Goal: Task Accomplishment & Management: Complete application form

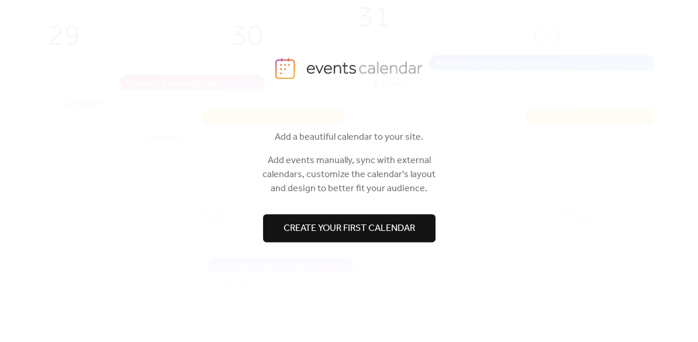
click at [389, 234] on span "Create your first calendar" at bounding box center [350, 229] width 132 height 14
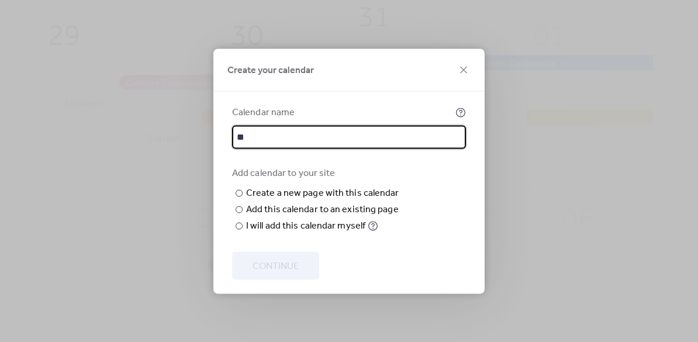
type input "*"
type input "**********"
click at [238, 229] on div at bounding box center [239, 225] width 7 height 7
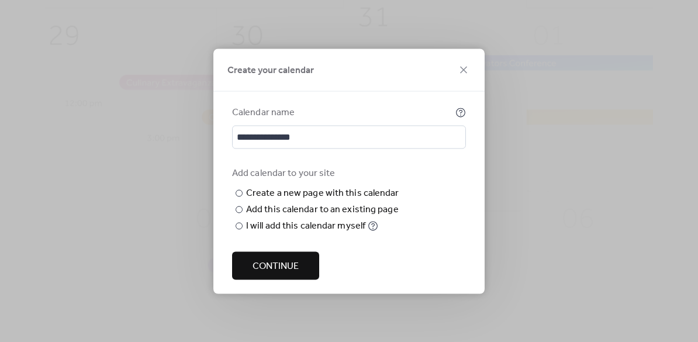
click at [252, 270] on button "Continue" at bounding box center [275, 265] width 87 height 28
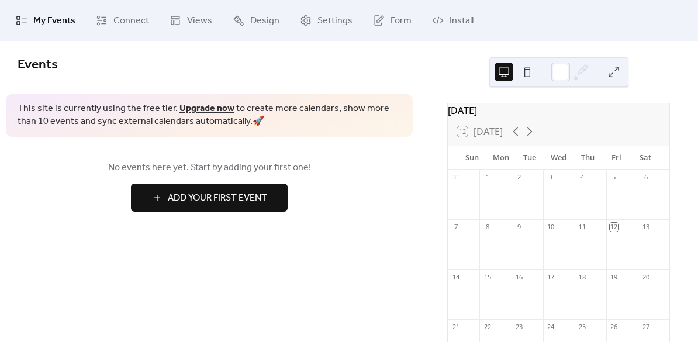
click at [195, 198] on span "Add Your First Event" at bounding box center [217, 198] width 99 height 14
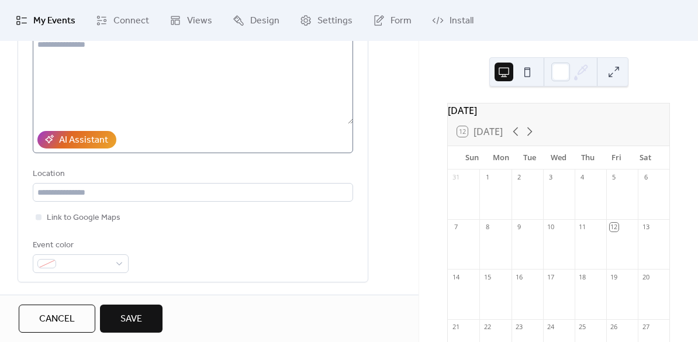
scroll to position [151, 0]
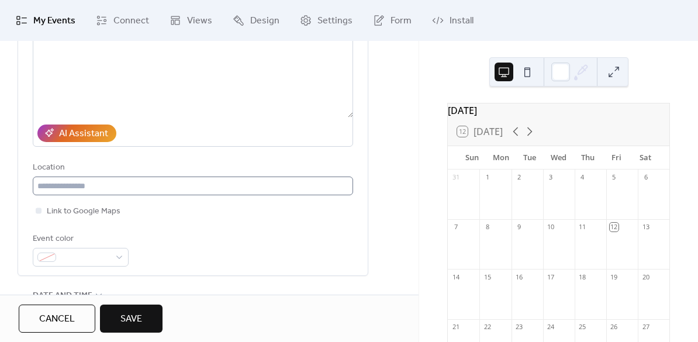
type input "**********"
click at [121, 189] on input "text" at bounding box center [193, 186] width 320 height 19
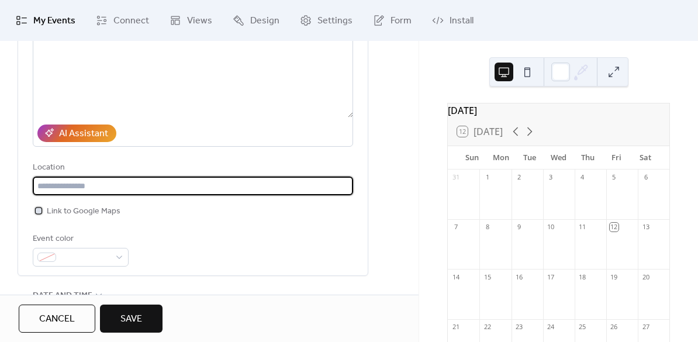
click at [43, 216] on div at bounding box center [39, 211] width 12 height 12
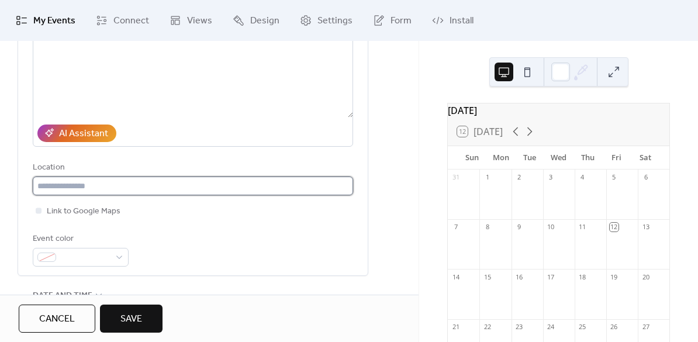
click at [92, 182] on input "text" at bounding box center [193, 186] width 320 height 19
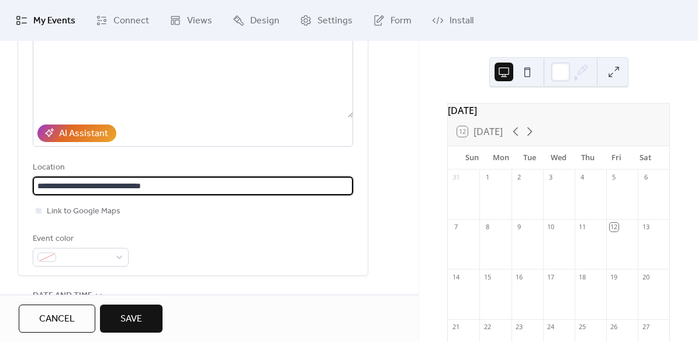
type input "**********"
click at [185, 240] on div "Event color" at bounding box center [193, 249] width 320 height 35
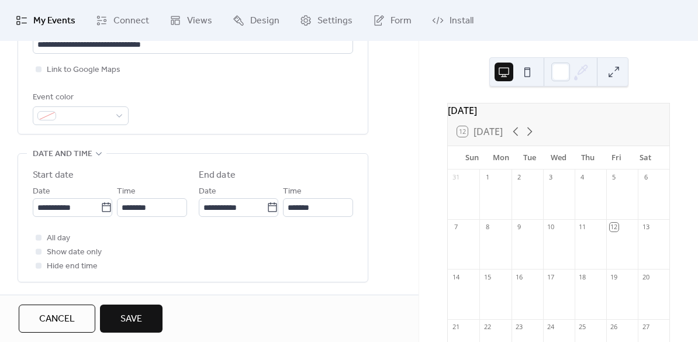
scroll to position [294, 0]
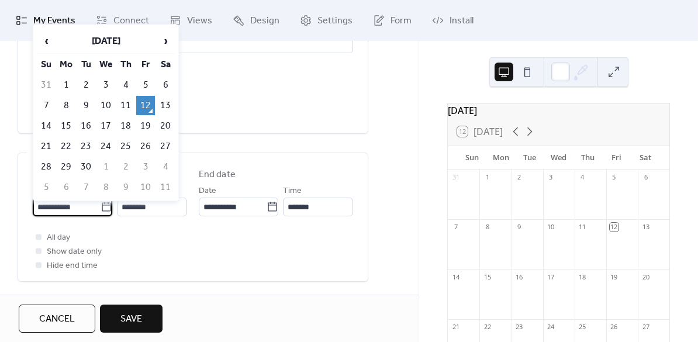
click at [74, 216] on input "**********" at bounding box center [67, 207] width 68 height 19
click at [165, 46] on span "›" at bounding box center [166, 40] width 18 height 23
click at [51, 140] on td "19" at bounding box center [46, 146] width 19 height 19
type input "**********"
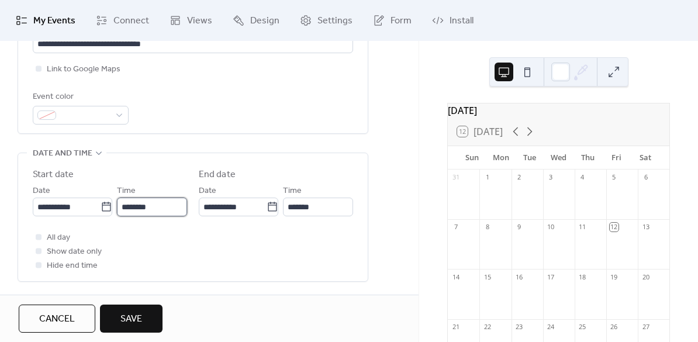
click at [164, 216] on input "********" at bounding box center [152, 207] width 70 height 19
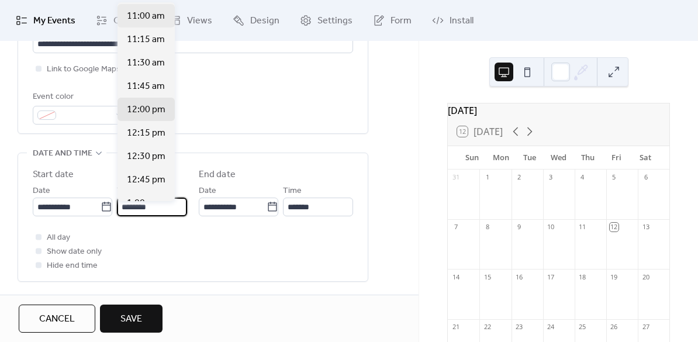
scroll to position [1027, 0]
click at [143, 20] on span "11:00 am" at bounding box center [146, 17] width 38 height 14
type input "********"
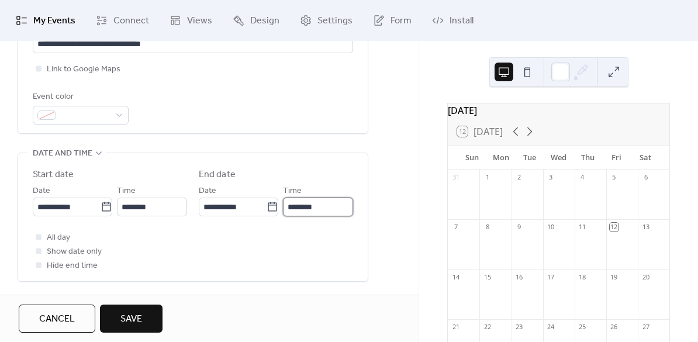
click at [326, 215] on input "********" at bounding box center [318, 207] width 70 height 19
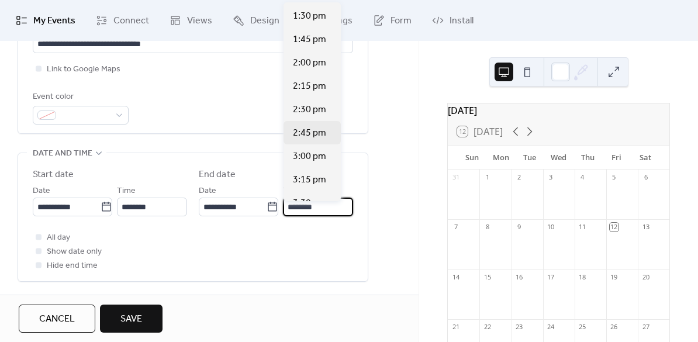
scroll to position [208, 0]
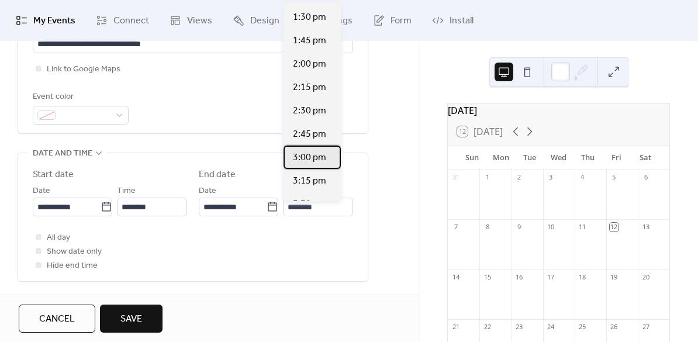
click at [316, 162] on span "3:00 pm" at bounding box center [309, 158] width 33 height 14
type input "*******"
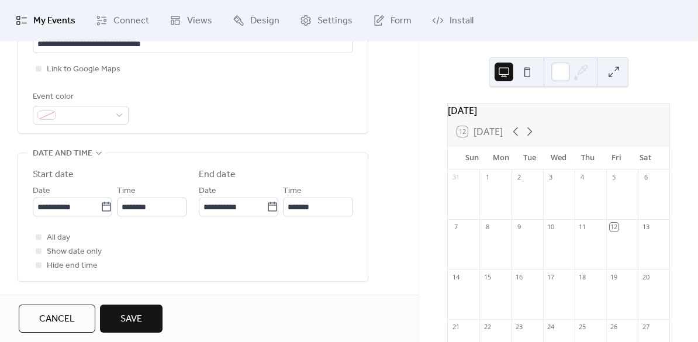
click at [191, 265] on div "All day Show date only Hide end time" at bounding box center [193, 251] width 320 height 42
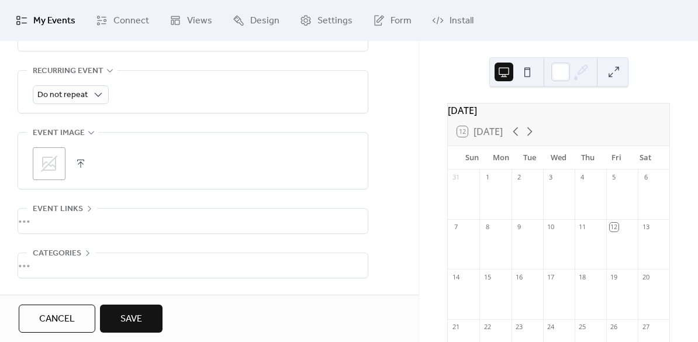
scroll to position [525, 0]
click at [51, 164] on icon at bounding box center [49, 163] width 19 height 19
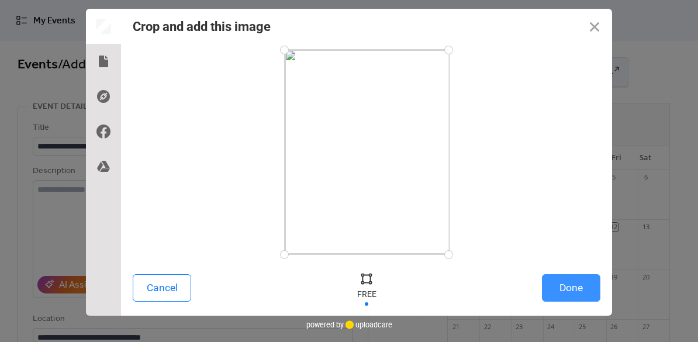
click at [576, 294] on button "Done" at bounding box center [571, 287] width 58 height 27
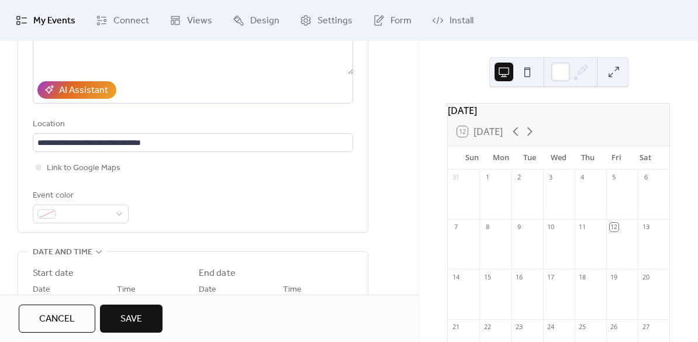
scroll to position [218, 0]
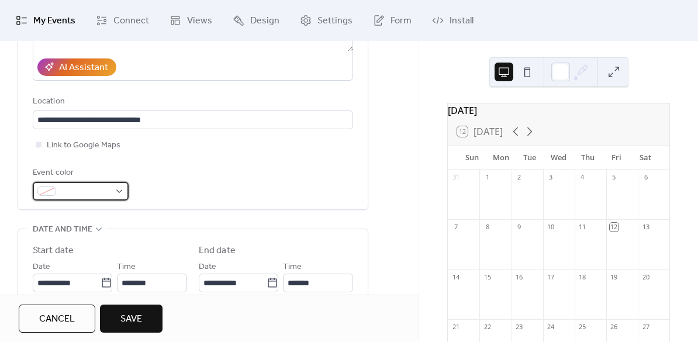
click at [112, 199] on div at bounding box center [81, 191] width 96 height 19
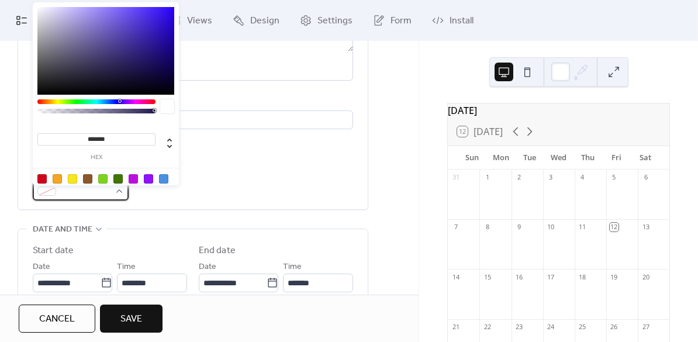
click at [112, 199] on div at bounding box center [81, 191] width 96 height 19
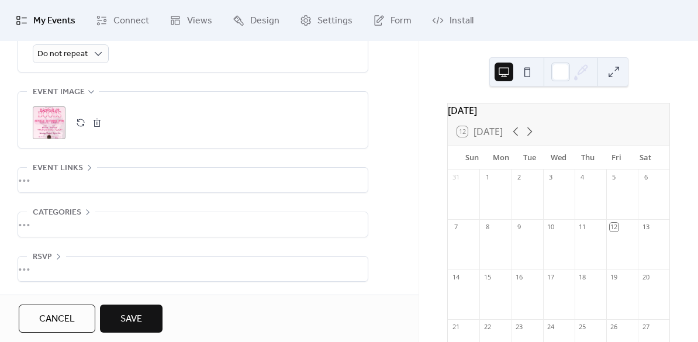
scroll to position [570, 0]
click at [68, 177] on div "•••" at bounding box center [193, 180] width 350 height 25
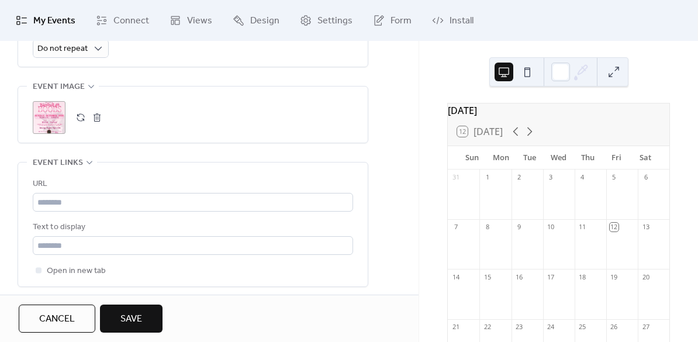
click at [68, 177] on div "URL Text to display Open in new tab" at bounding box center [193, 225] width 320 height 124
click at [82, 164] on div "Event links" at bounding box center [62, 163] width 70 height 14
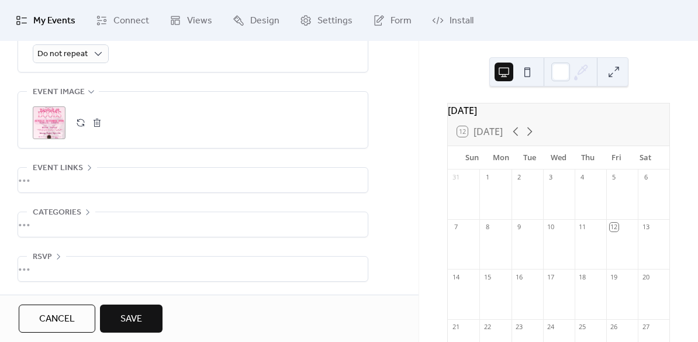
click at [83, 219] on div "•••" at bounding box center [193, 224] width 350 height 25
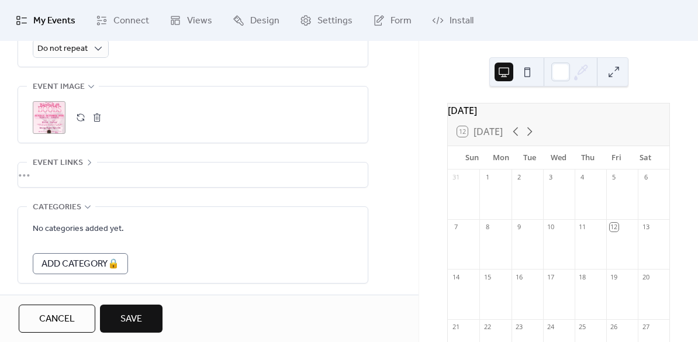
click at [125, 321] on span "Save" at bounding box center [131, 319] width 22 height 14
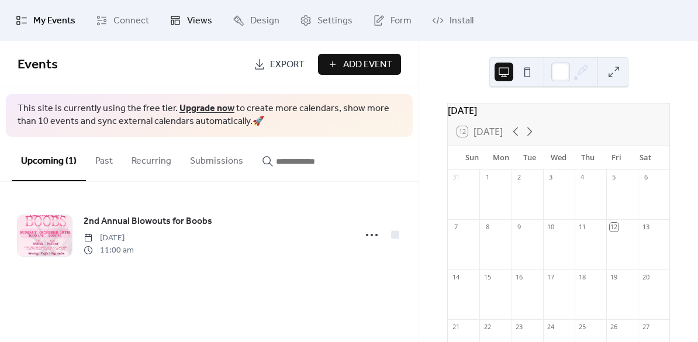
click at [191, 24] on span "Views" at bounding box center [199, 21] width 25 height 14
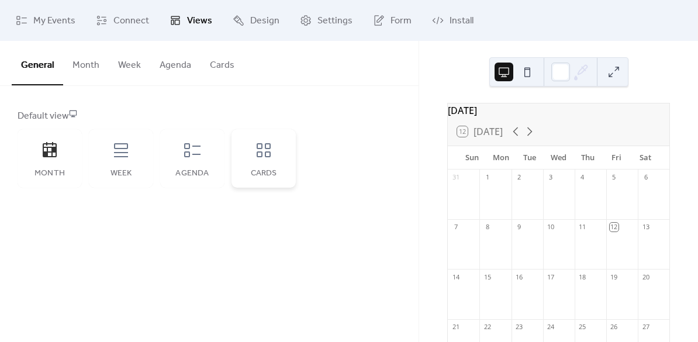
click at [257, 172] on div "Cards" at bounding box center [263, 173] width 41 height 9
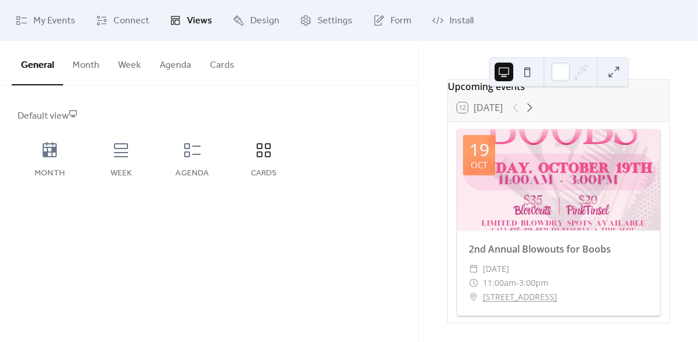
scroll to position [27, 0]
click at [499, 301] on link "[STREET_ADDRESS]" at bounding box center [520, 297] width 74 height 14
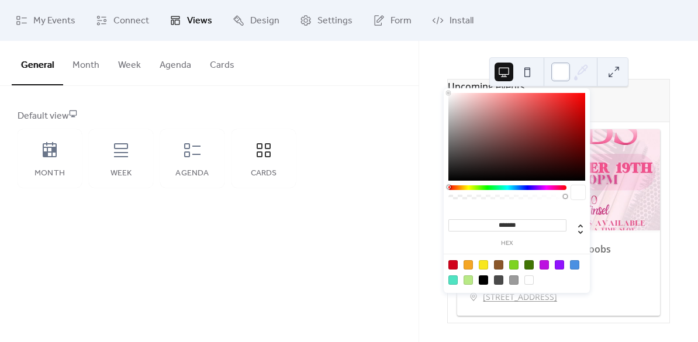
click at [564, 74] on div at bounding box center [560, 72] width 19 height 19
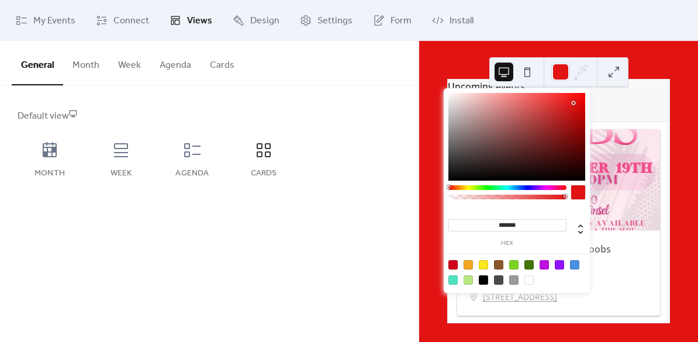
click at [574, 103] on div at bounding box center [517, 137] width 137 height 88
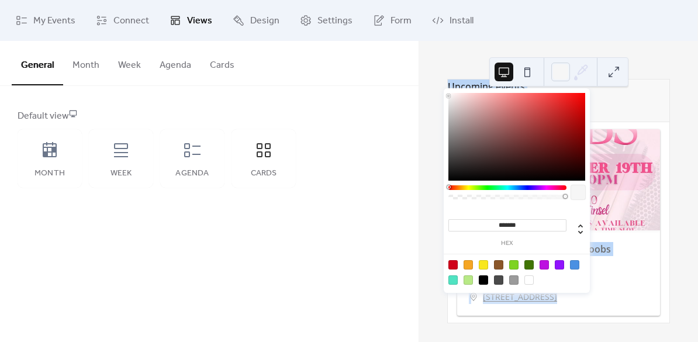
type input "*******"
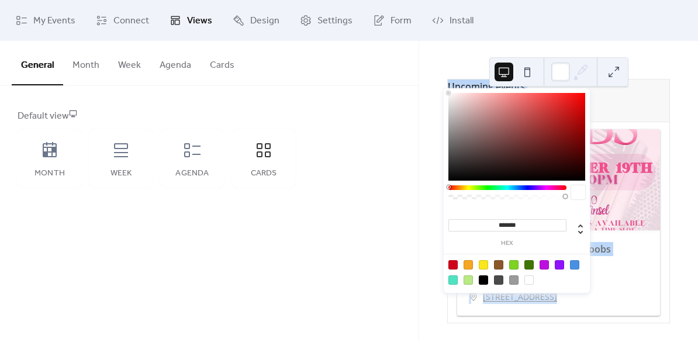
drag, startPoint x: 467, startPoint y: 99, endPoint x: 434, endPoint y: 88, distance: 34.6
click at [434, 88] on body "My Events Connect Views Design Settings Form Install Views General Month Week A…" at bounding box center [349, 171] width 698 height 342
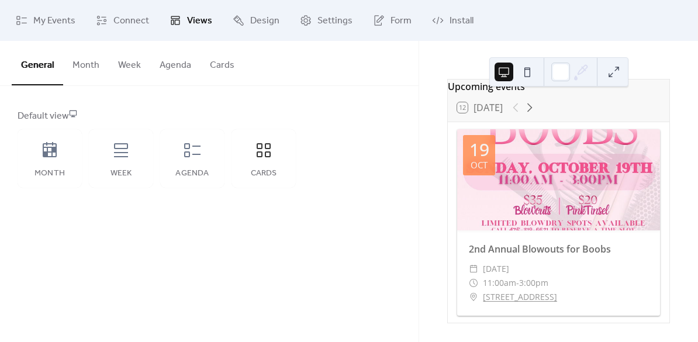
click at [406, 77] on div "General Month Week Agenda Cards" at bounding box center [209, 63] width 419 height 45
click at [392, 175] on div "Default view Month Week Agenda Cards" at bounding box center [210, 148] width 384 height 78
click at [227, 67] on button "Cards" at bounding box center [222, 62] width 43 height 43
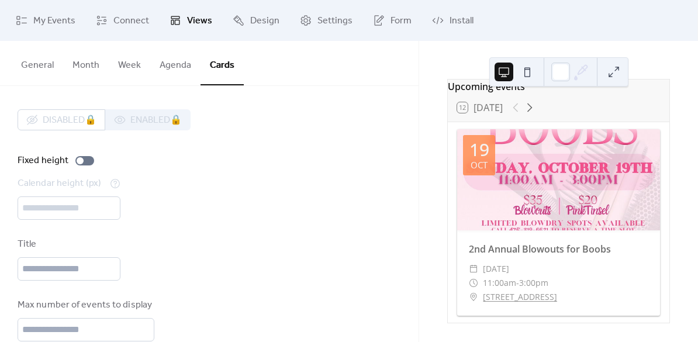
click at [36, 65] on button "General" at bounding box center [37, 62] width 51 height 43
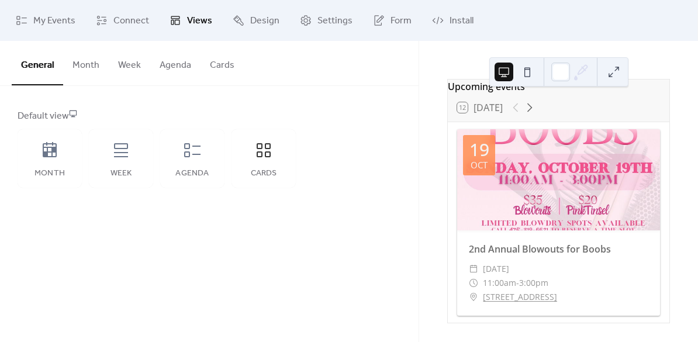
click at [58, 246] on div "General Month Week Agenda Cards Default view Month Week Agenda Cards Disabled 🔒…" at bounding box center [209, 191] width 419 height 301
click at [402, 123] on div "Default view Month Week Agenda Cards" at bounding box center [209, 148] width 419 height 125
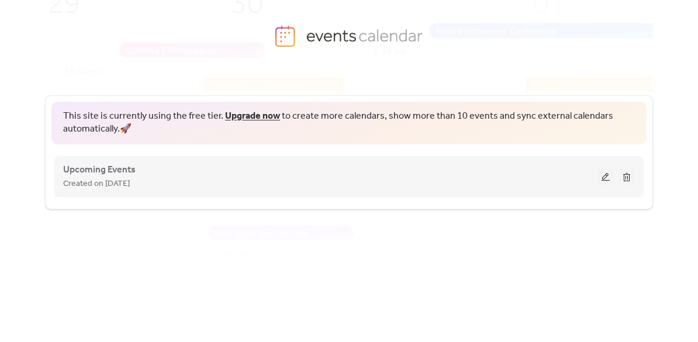
scroll to position [32, 0]
click at [195, 168] on div "Upcoming Events Created on 12-Sep-2025" at bounding box center [330, 177] width 534 height 28
click at [602, 174] on button at bounding box center [606, 177] width 16 height 18
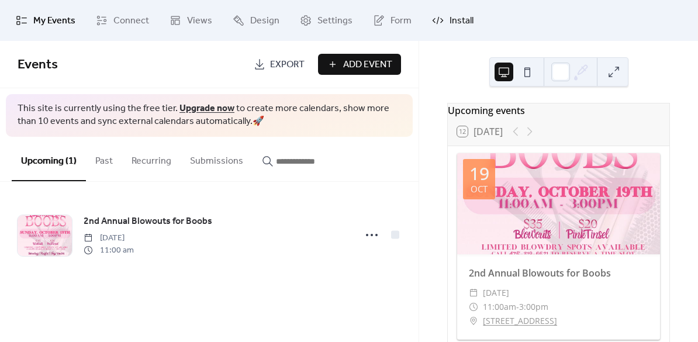
click at [452, 22] on span "Install" at bounding box center [462, 21] width 24 height 14
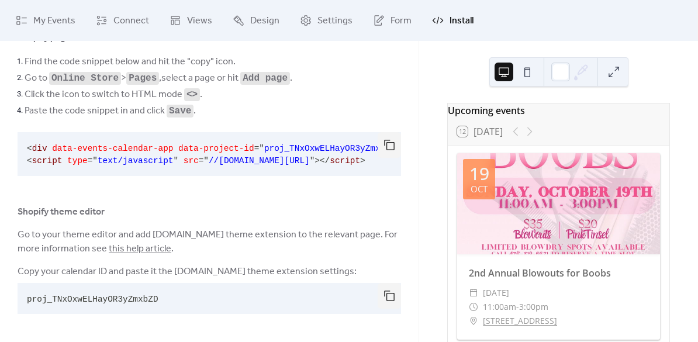
scroll to position [89, 0]
drag, startPoint x: 171, startPoint y: 304, endPoint x: 26, endPoint y: 300, distance: 145.7
click at [26, 301] on pre "proj_TNxOxwELHayOR3yZmxbZD" at bounding box center [200, 298] width 365 height 31
copy span "proj_TNxOxwELHayOR3yZmxbZD"
click at [233, 19] on icon at bounding box center [238, 20] width 11 height 11
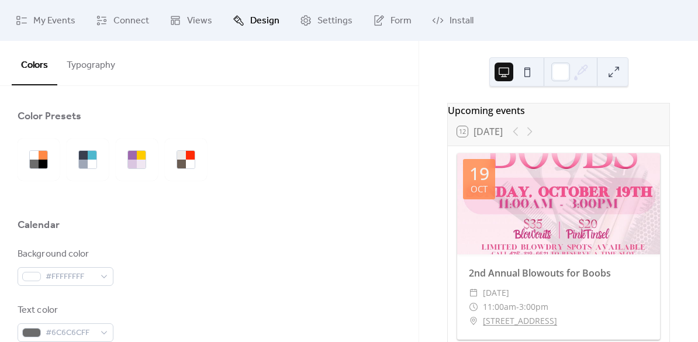
click at [99, 71] on button "Typography" at bounding box center [90, 62] width 67 height 43
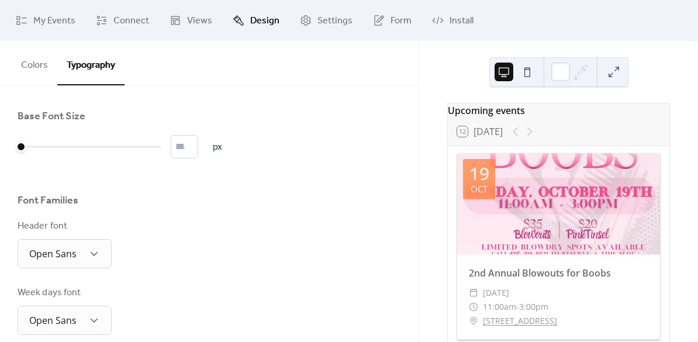
click at [43, 71] on button "Colors" at bounding box center [35, 62] width 46 height 43
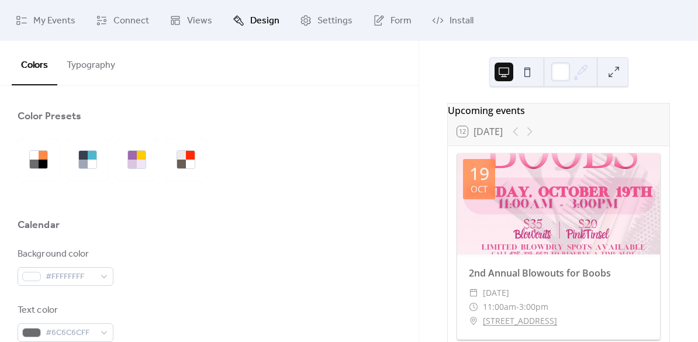
click at [35, 64] on button "Colors" at bounding box center [35, 63] width 46 height 44
click at [94, 64] on button "Typography" at bounding box center [90, 62] width 67 height 43
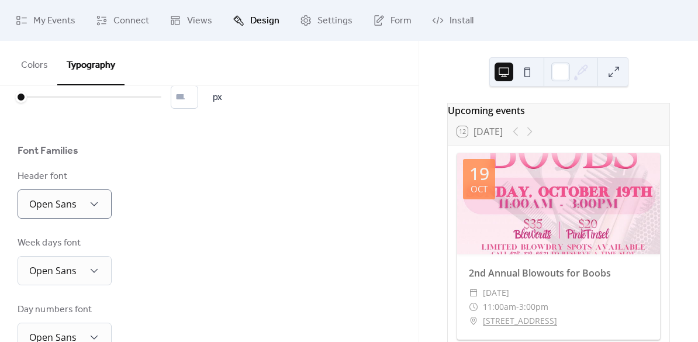
scroll to position [49, 0]
click at [84, 218] on div "Open Sans" at bounding box center [65, 204] width 94 height 29
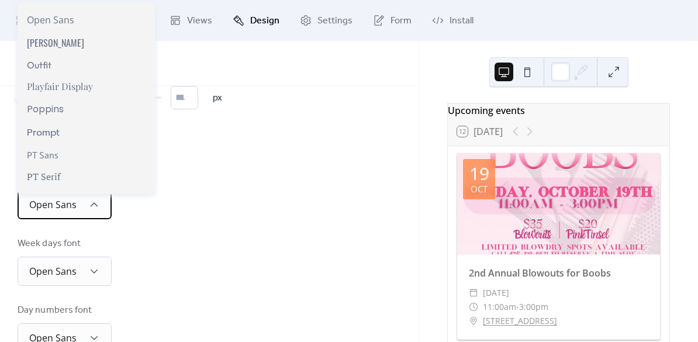
scroll to position [720, 0]
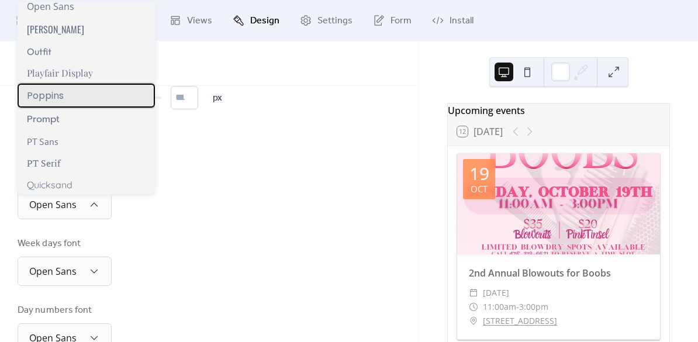
click at [60, 92] on span "Poppins" at bounding box center [45, 95] width 37 height 15
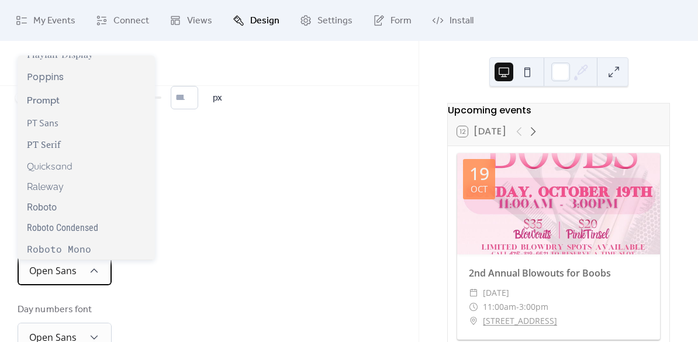
scroll to position [810, 0]
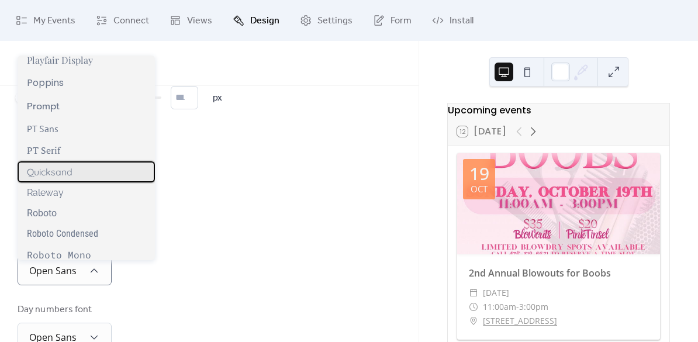
click at [56, 168] on span "Quicksand" at bounding box center [50, 172] width 46 height 12
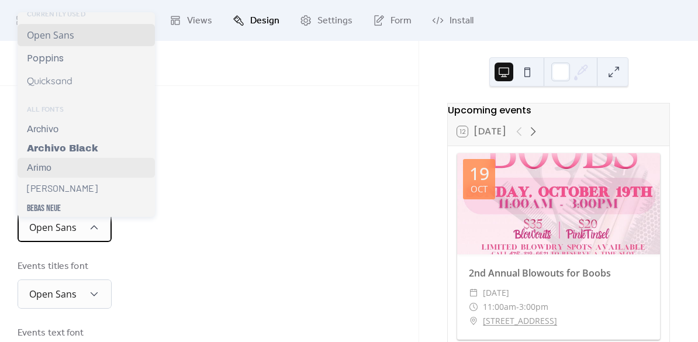
scroll to position [0, 0]
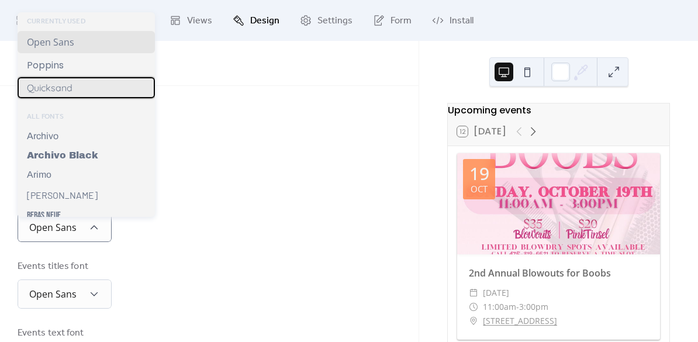
click at [71, 90] on span "Quicksand" at bounding box center [50, 88] width 46 height 12
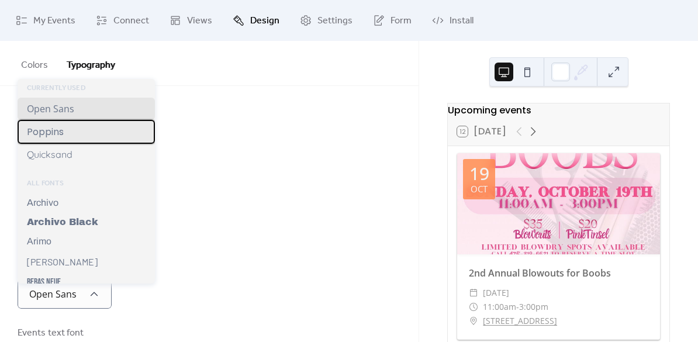
click at [57, 137] on span "Poppins" at bounding box center [45, 132] width 37 height 15
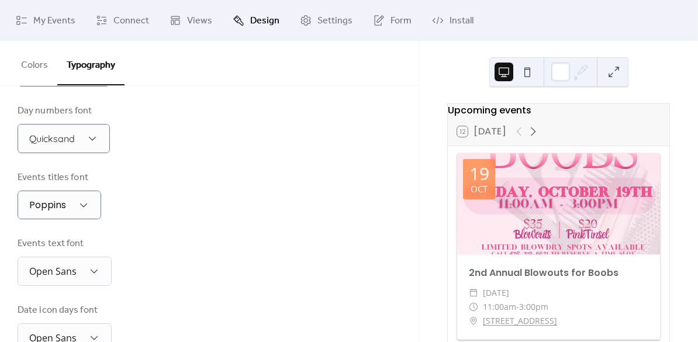
scroll to position [255, 0]
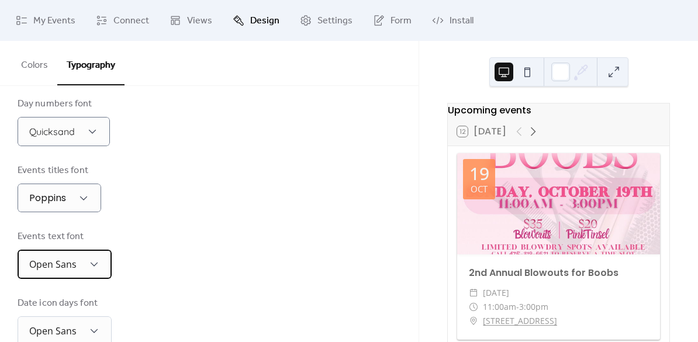
click at [71, 271] on span "Open Sans" at bounding box center [52, 264] width 47 height 13
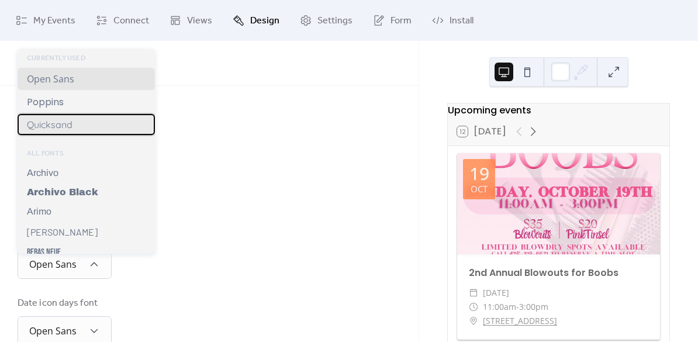
click at [64, 124] on span "Quicksand" at bounding box center [50, 125] width 46 height 12
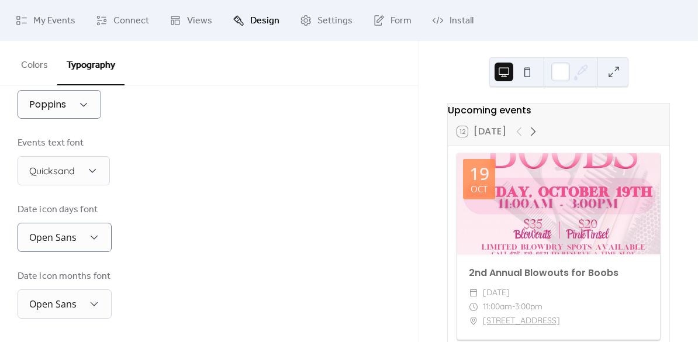
scroll to position [353, 0]
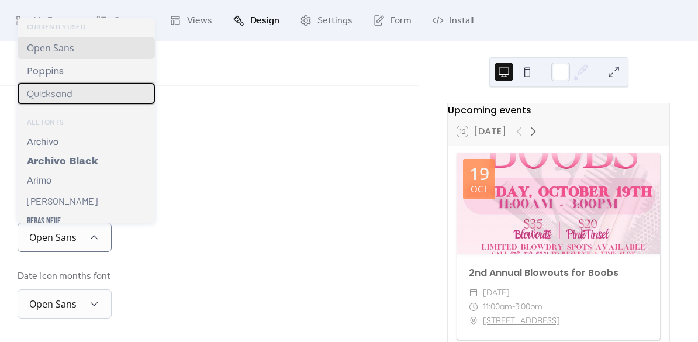
click at [59, 92] on span "Quicksand" at bounding box center [50, 94] width 46 height 12
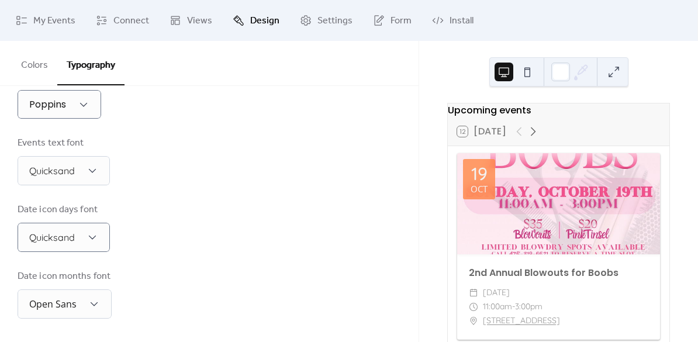
click at [64, 319] on div "Base Font Size * px Font Families Header font Poppins Week days font Quicksand …" at bounding box center [209, 39] width 419 height 605
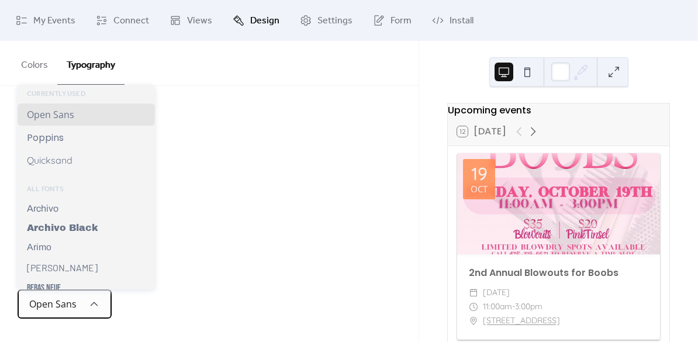
click at [64, 304] on span "Open Sans" at bounding box center [52, 304] width 47 height 13
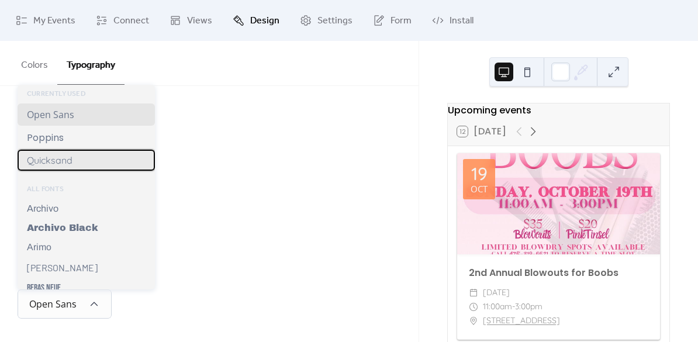
click at [67, 164] on span "Quicksand" at bounding box center [50, 160] width 46 height 12
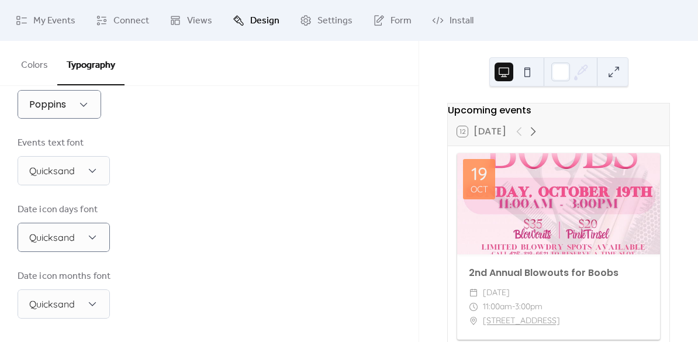
click at [156, 271] on div "Date icon months font Quicksand" at bounding box center [210, 294] width 384 height 49
click at [526, 71] on button at bounding box center [527, 72] width 19 height 19
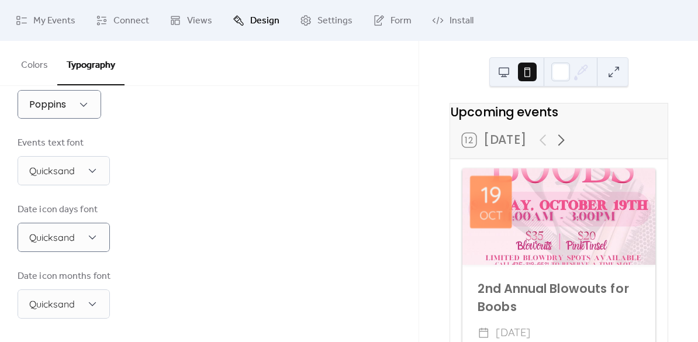
click at [502, 69] on button at bounding box center [504, 72] width 19 height 19
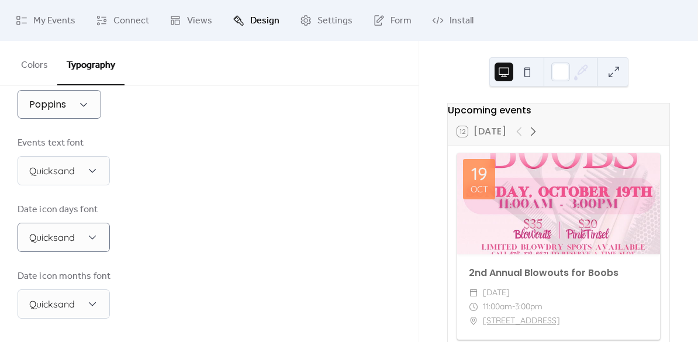
click at [611, 78] on button at bounding box center [614, 72] width 19 height 19
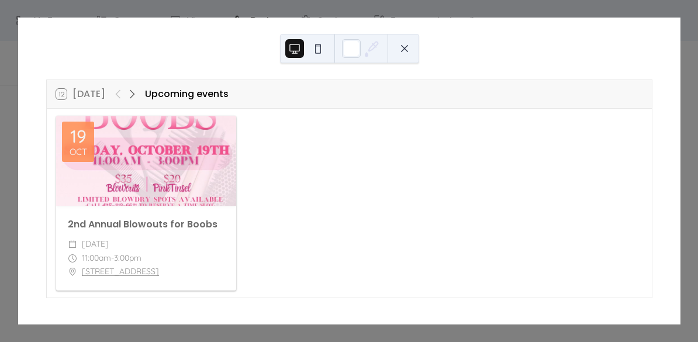
click at [53, 18] on div "12 Today Upcoming events 19 Oct 2nd Annual Blowouts for Boobs ​ Sunday, October…" at bounding box center [349, 171] width 663 height 307
click at [403, 53] on button at bounding box center [404, 48] width 19 height 19
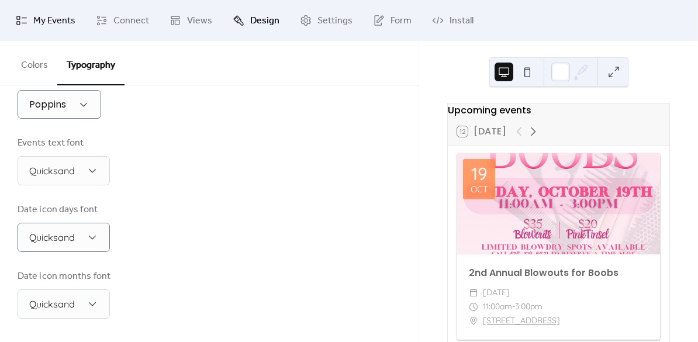
click at [51, 33] on link "My Events" at bounding box center [45, 21] width 77 height 32
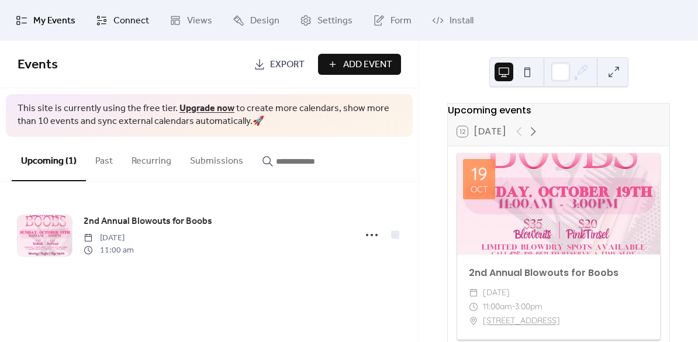
click at [112, 15] on link "Connect" at bounding box center [122, 21] width 71 height 32
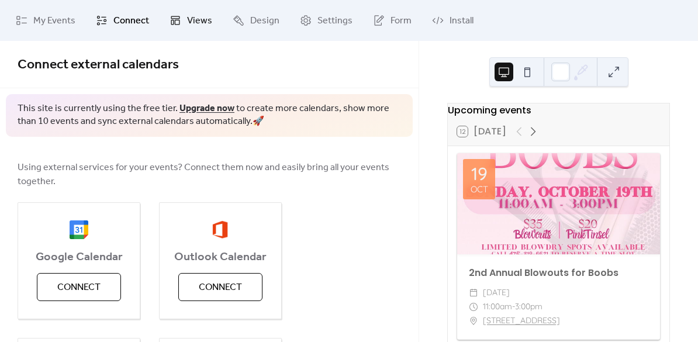
click at [183, 23] on link "Views" at bounding box center [191, 21] width 60 height 32
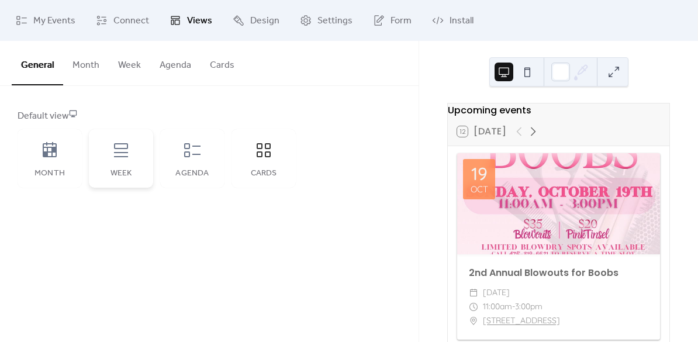
click at [108, 170] on div "Week" at bounding box center [121, 173] width 41 height 9
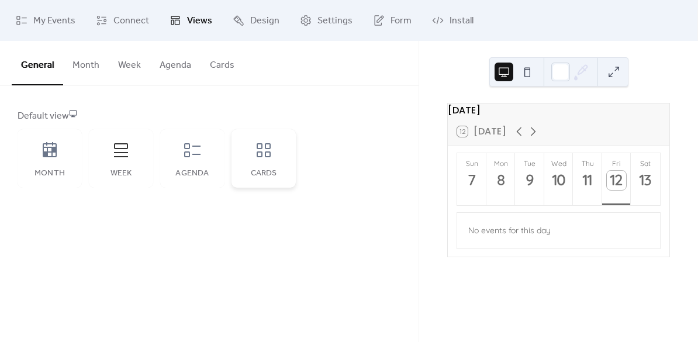
click at [256, 164] on div "Cards" at bounding box center [264, 158] width 64 height 58
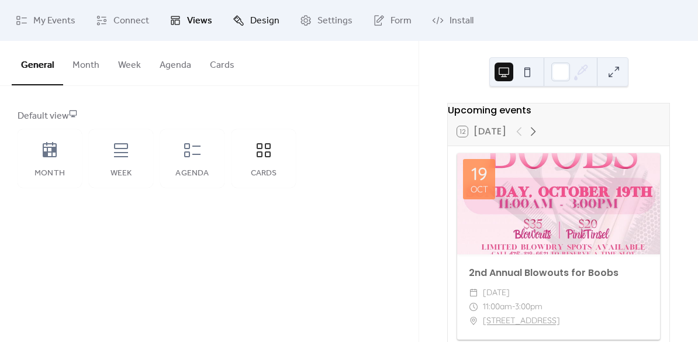
click at [250, 24] on span "Design" at bounding box center [264, 21] width 29 height 14
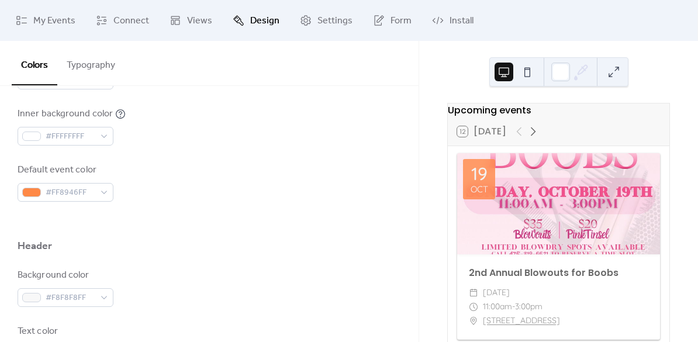
scroll to position [364, 0]
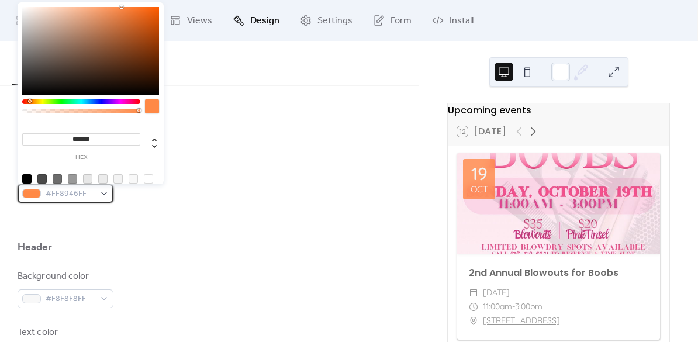
click at [102, 192] on div "#FF8946FF" at bounding box center [66, 193] width 96 height 19
click at [75, 139] on input "*******" at bounding box center [81, 139] width 118 height 12
paste input
type input "*******"
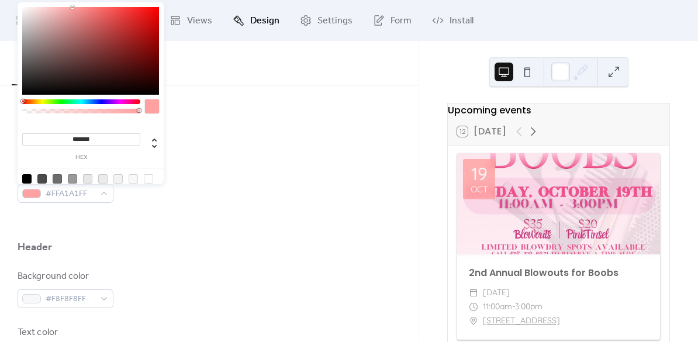
click at [128, 222] on div at bounding box center [210, 221] width 384 height 37
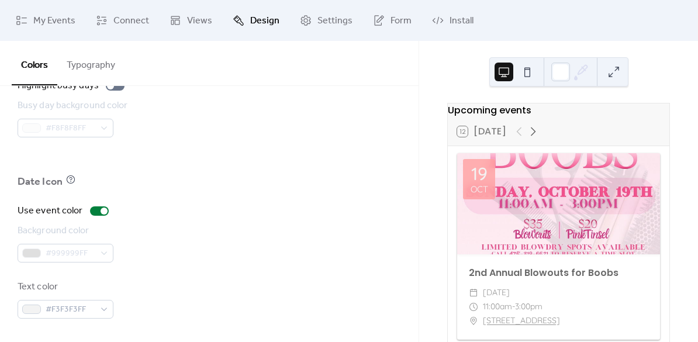
scroll to position [877, 0]
click at [101, 210] on div at bounding box center [104, 211] width 7 height 7
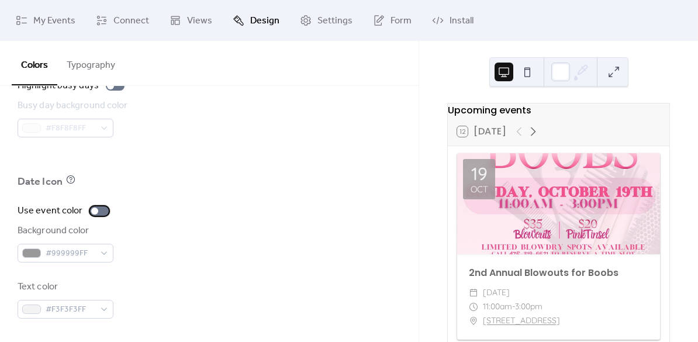
click at [101, 210] on div at bounding box center [99, 210] width 19 height 9
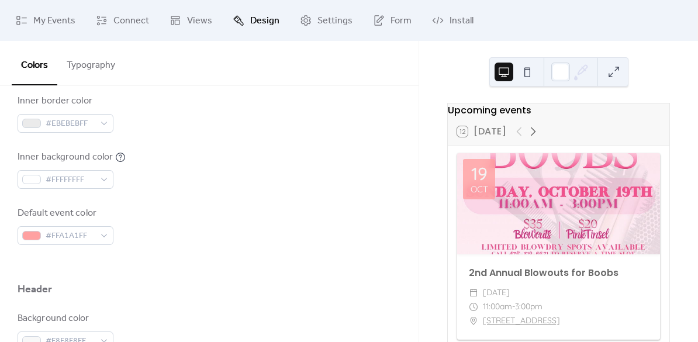
scroll to position [125, 0]
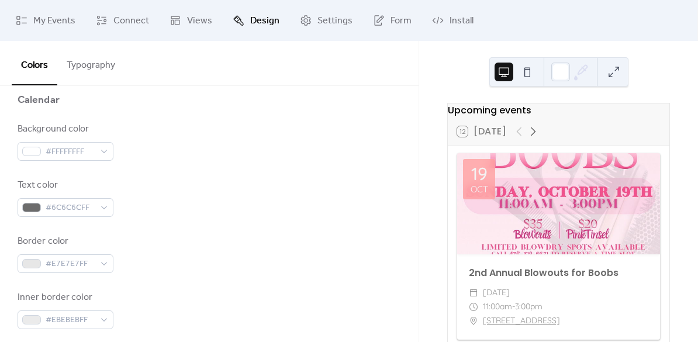
click at [95, 68] on button "Typography" at bounding box center [90, 62] width 67 height 43
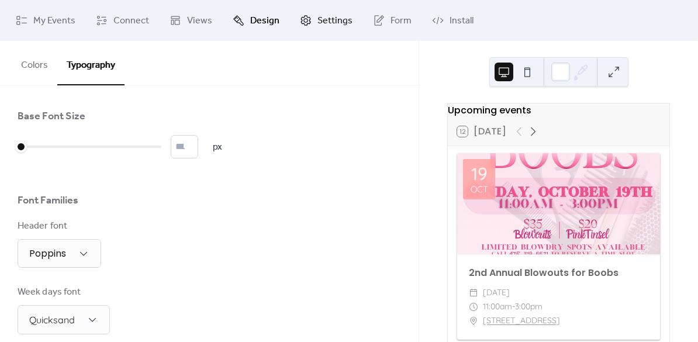
click at [318, 23] on span "Settings" at bounding box center [335, 21] width 35 height 14
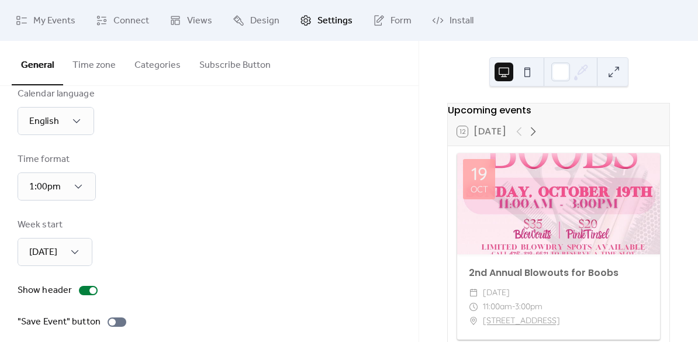
scroll to position [33, 0]
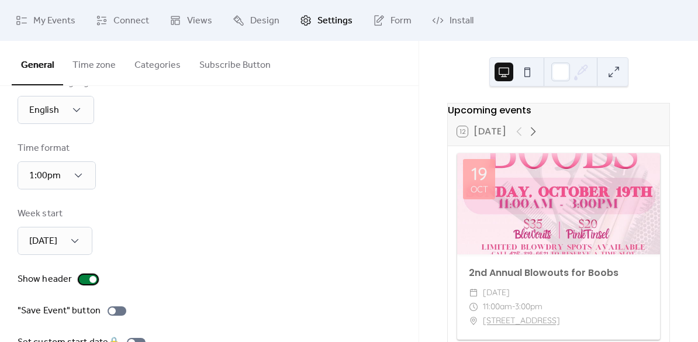
click at [89, 281] on div at bounding box center [92, 279] width 7 height 7
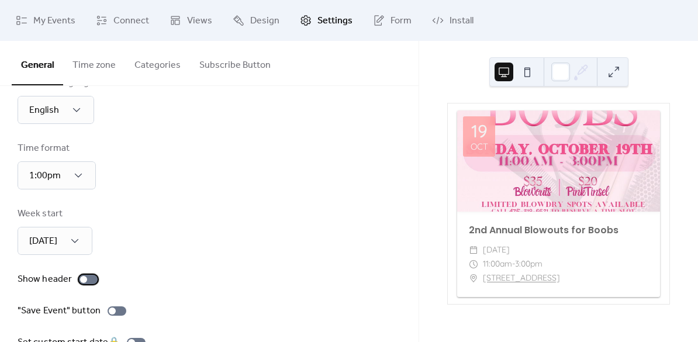
click at [88, 281] on div at bounding box center [88, 279] width 19 height 9
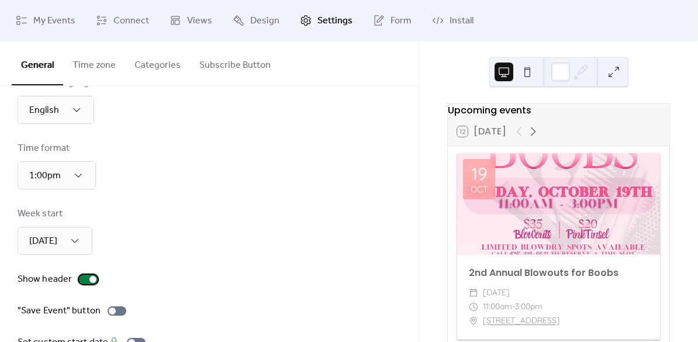
click at [89, 281] on div at bounding box center [92, 279] width 7 height 7
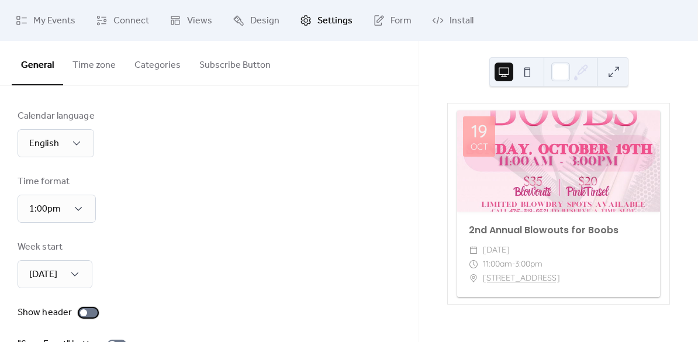
scroll to position [0, 0]
click at [95, 63] on button "Time zone" at bounding box center [94, 62] width 62 height 43
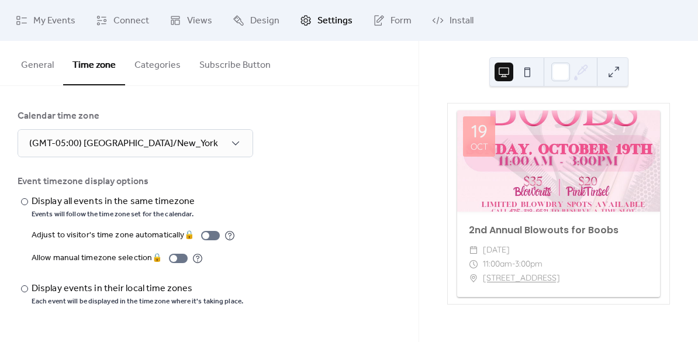
click at [160, 65] on button "Categories" at bounding box center [157, 62] width 65 height 43
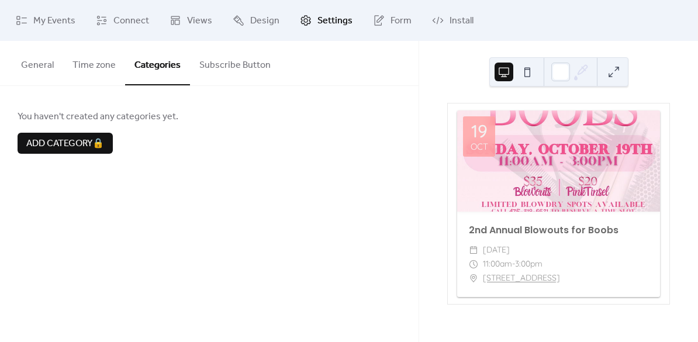
click at [215, 65] on button "Subscribe Button" at bounding box center [235, 62] width 90 height 43
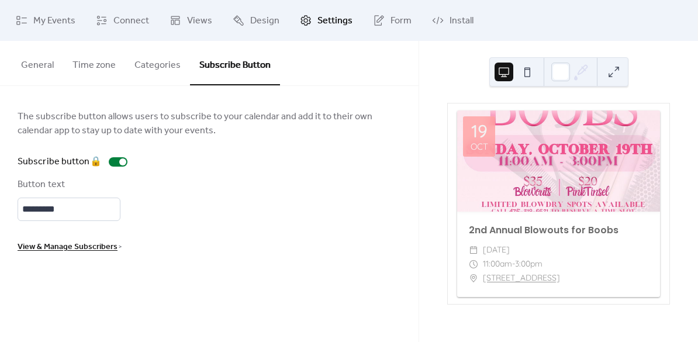
click at [47, 67] on button "General" at bounding box center [37, 62] width 51 height 43
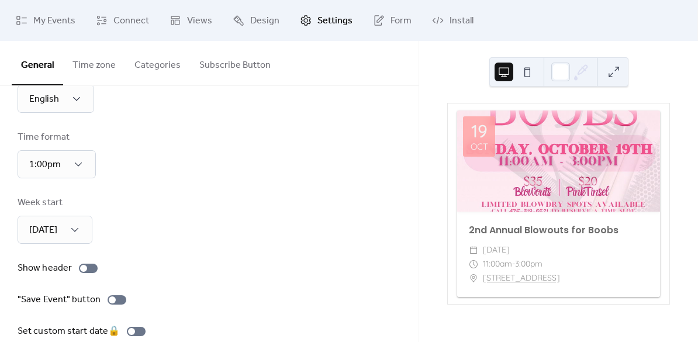
scroll to position [120, 0]
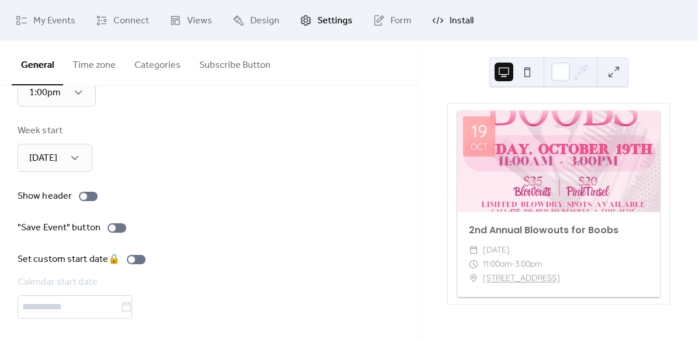
click at [450, 23] on span "Install" at bounding box center [462, 21] width 24 height 14
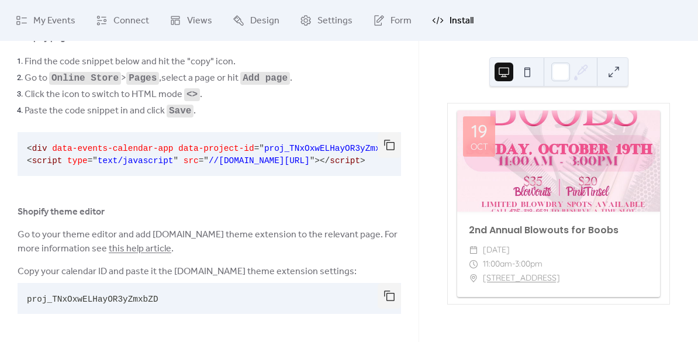
scroll to position [85, 0]
click at [160, 299] on pre "proj_TNxOxwELHayOR3yZmxbZD" at bounding box center [200, 299] width 365 height 31
click at [143, 299] on span "proj_TNxOxwELHayOR3yZmxbZD" at bounding box center [93, 299] width 132 height 9
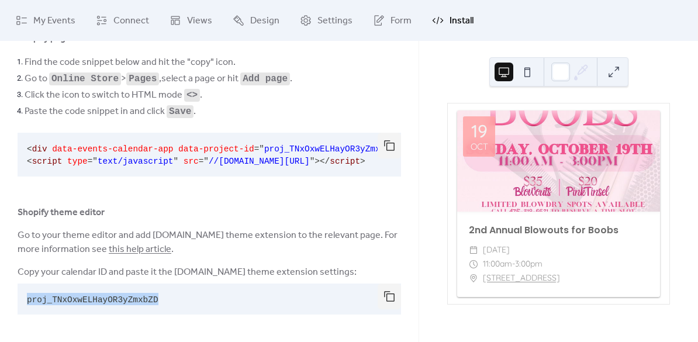
click at [143, 299] on span "proj_TNxOxwELHayOR3yZmxbZD" at bounding box center [93, 299] width 132 height 9
click at [204, 315] on div "Copy your calendar ID and paste it the EventsCalendar.co theme extension settin…" at bounding box center [210, 292] width 384 height 54
click at [401, 303] on div "Shopify page editor Find the code snippet below and hit the "copy" icon. Go to …" at bounding box center [209, 175] width 419 height 288
click at [391, 303] on button "button" at bounding box center [389, 297] width 23 height 26
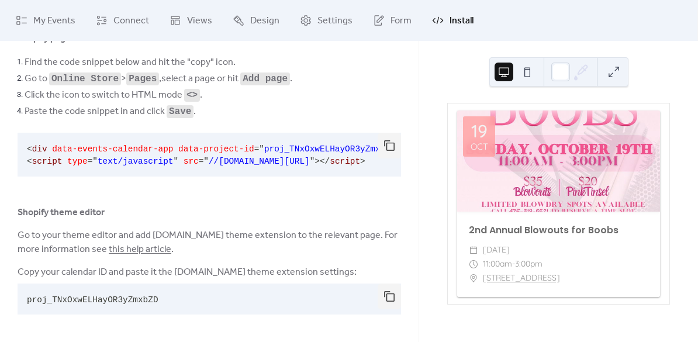
click at [441, 61] on div "19 Oct 2nd Annual Blowouts for Boobs ​ Sunday, October 19, 2025 ​ 11:00am - 3:0…" at bounding box center [558, 191] width 279 height 301
click at [55, 25] on span "My Events" at bounding box center [54, 21] width 42 height 14
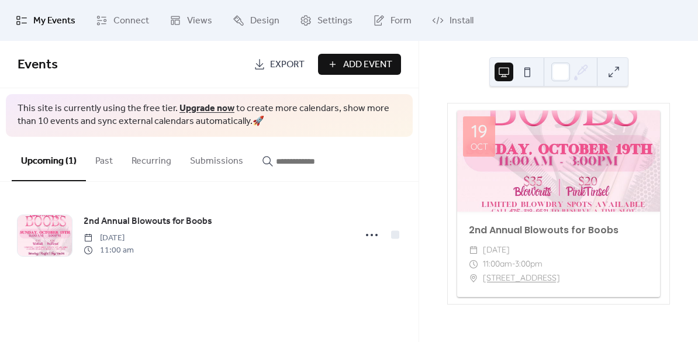
click at [340, 68] on button "Add Event" at bounding box center [359, 64] width 83 height 21
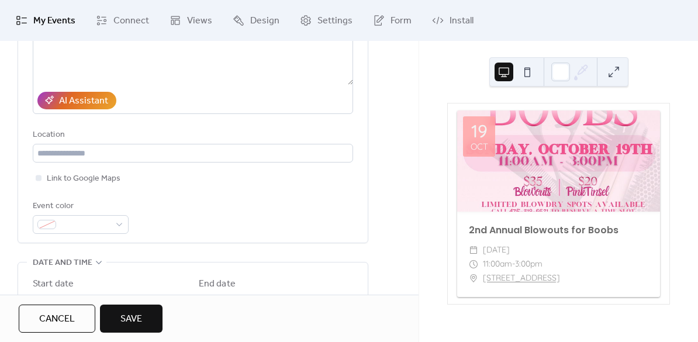
scroll to position [187, 0]
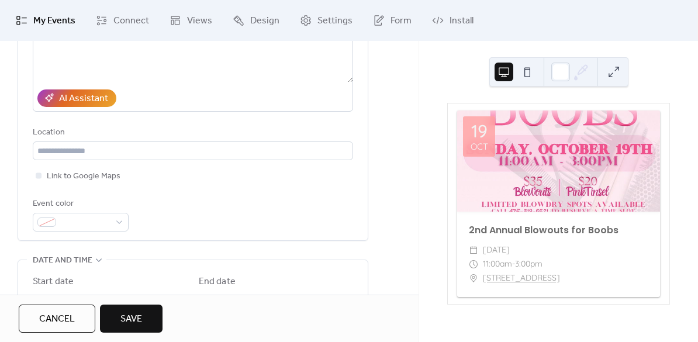
type input "**********"
click at [111, 140] on div "Location" at bounding box center [192, 133] width 318 height 14
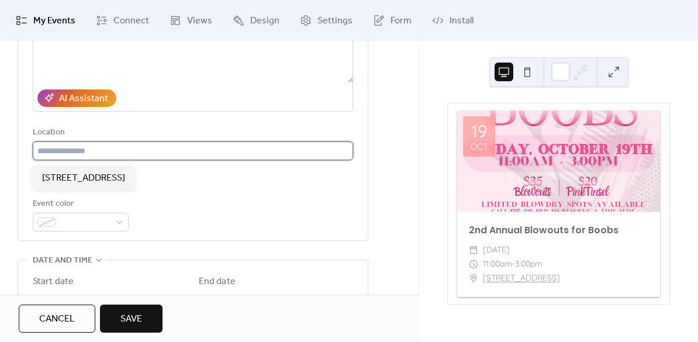
click at [113, 147] on input "text" at bounding box center [193, 151] width 320 height 19
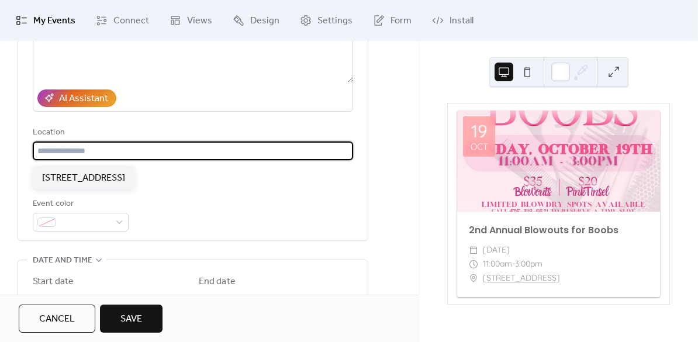
paste input "**********"
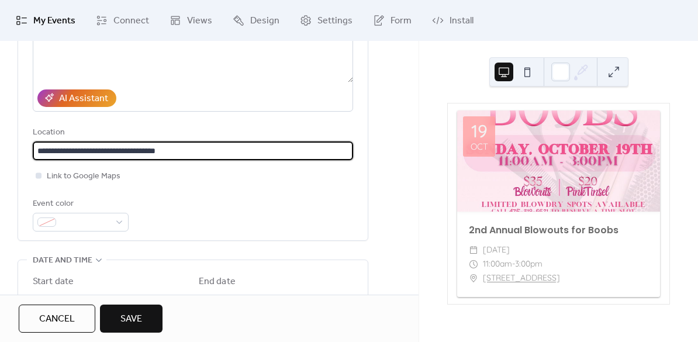
type input "**********"
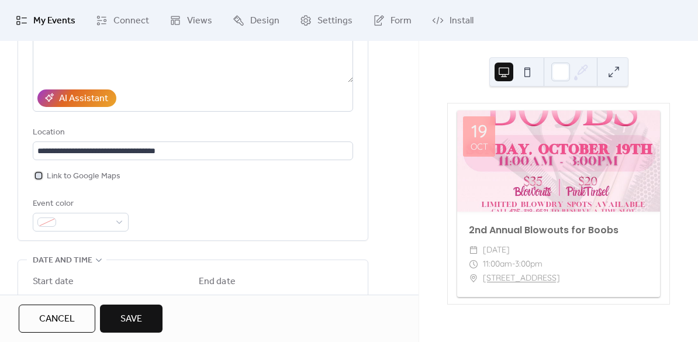
click at [63, 181] on span "Link to Google Maps" at bounding box center [84, 177] width 74 height 14
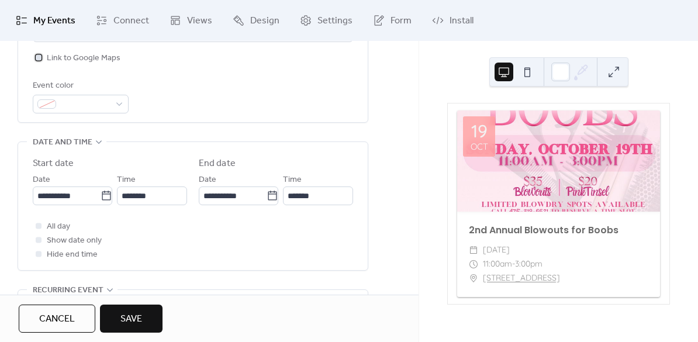
scroll to position [310, 0]
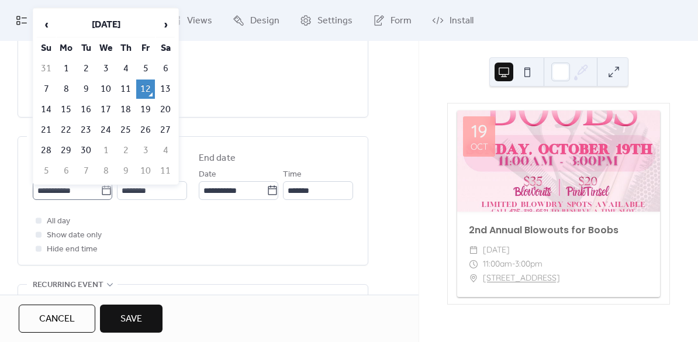
click at [101, 196] on icon at bounding box center [107, 191] width 12 height 12
click at [99, 196] on input "**********" at bounding box center [67, 190] width 68 height 19
click at [166, 26] on span "›" at bounding box center [166, 24] width 18 height 23
click at [166, 106] on td "15" at bounding box center [165, 109] width 19 height 19
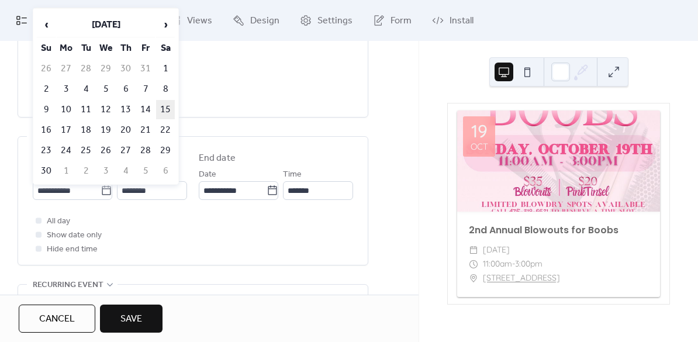
type input "**********"
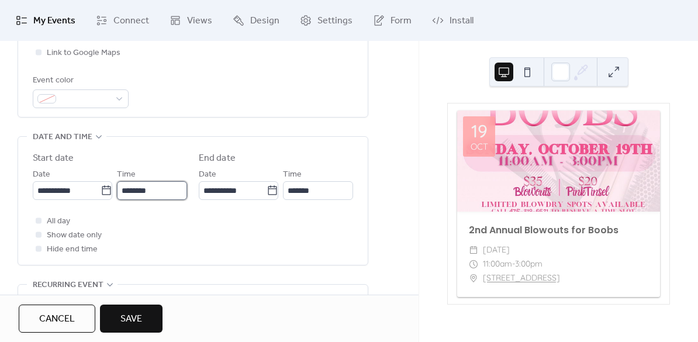
click at [160, 200] on input "********" at bounding box center [152, 190] width 70 height 19
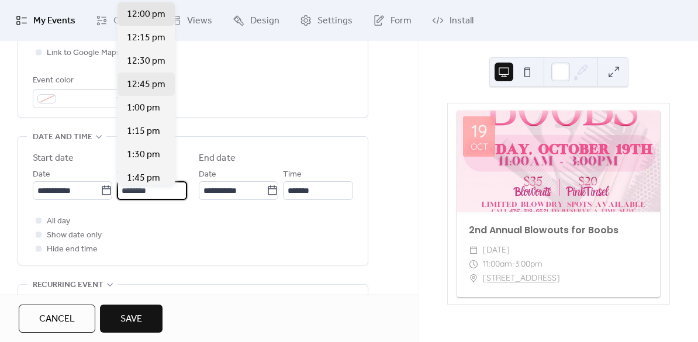
scroll to position [1010, 0]
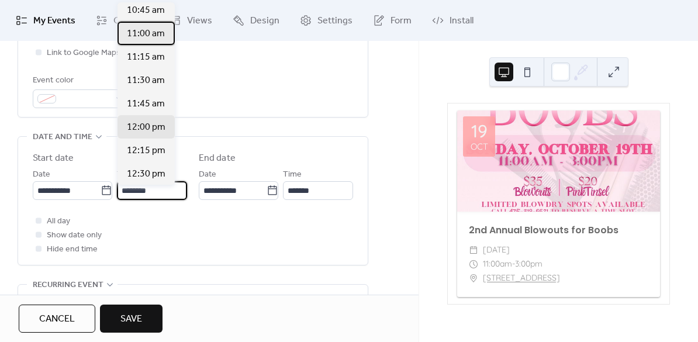
click at [139, 36] on span "11:00 am" at bounding box center [146, 34] width 38 height 14
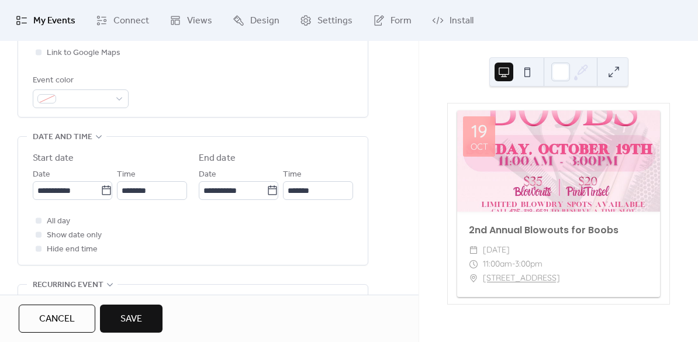
type input "********"
click at [137, 200] on input "********" at bounding box center [152, 190] width 70 height 19
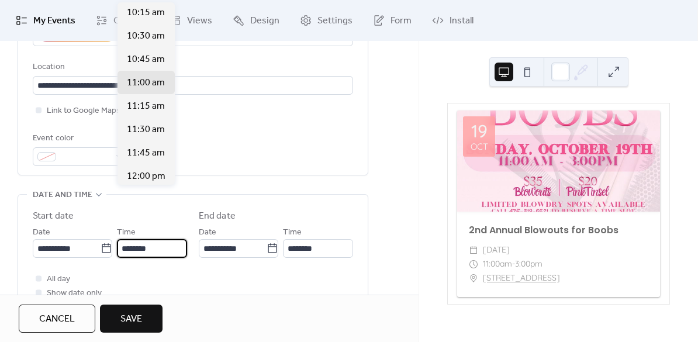
scroll to position [948, 0]
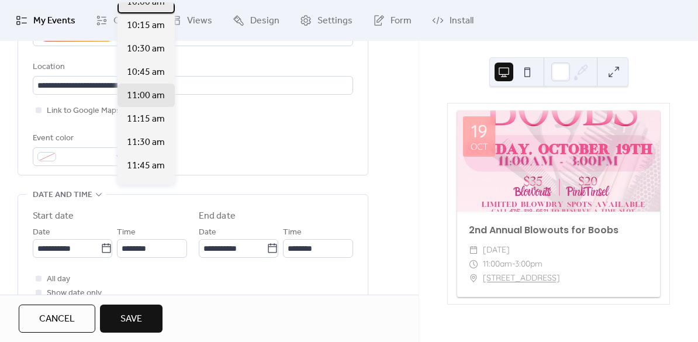
click at [147, 10] on div "10:00 am" at bounding box center [146, 1] width 57 height 23
type input "********"
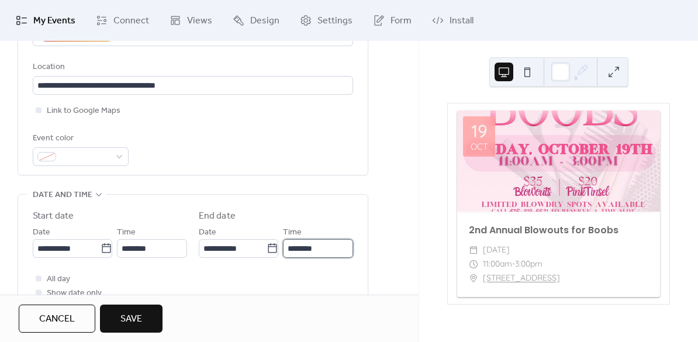
click at [301, 254] on input "********" at bounding box center [318, 248] width 70 height 19
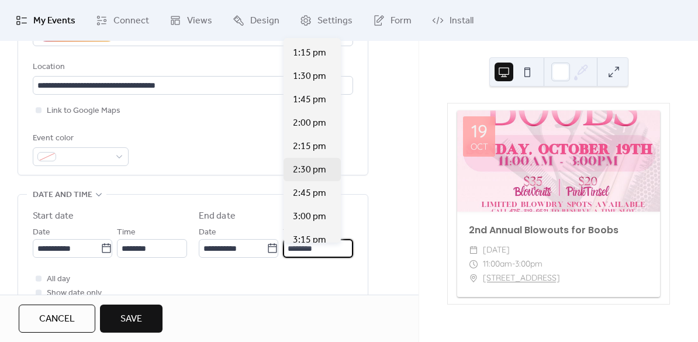
scroll to position [307, 0]
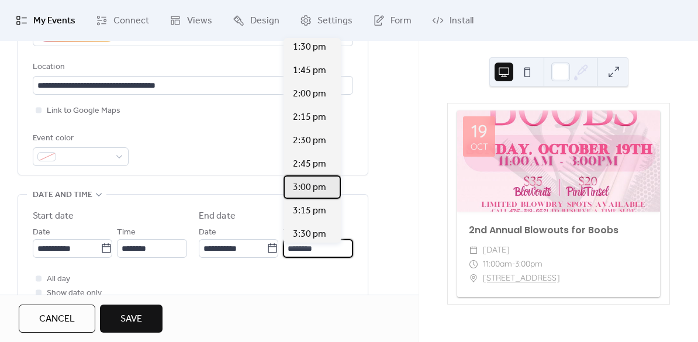
click at [302, 189] on span "3:00 pm" at bounding box center [309, 188] width 33 height 14
type input "*******"
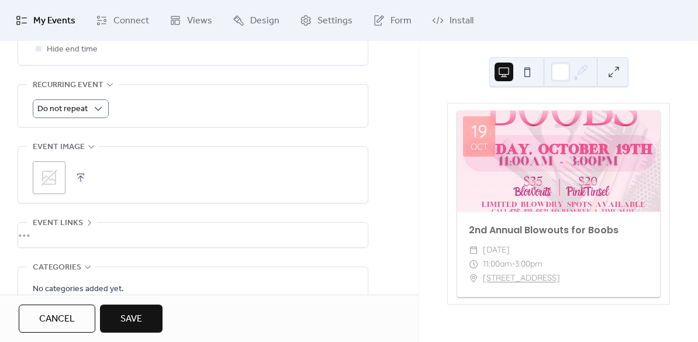
scroll to position [512, 0]
click at [80, 184] on button "button" at bounding box center [81, 175] width 16 height 16
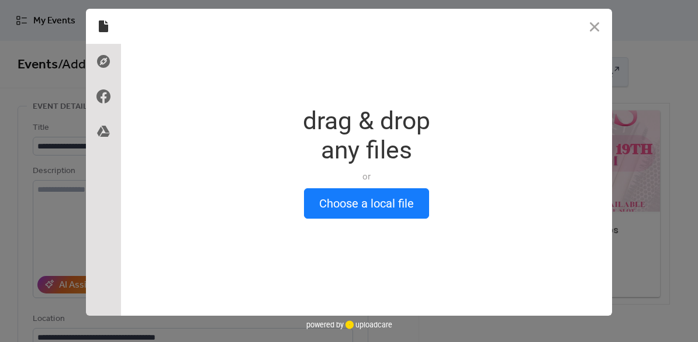
scroll to position [0, 0]
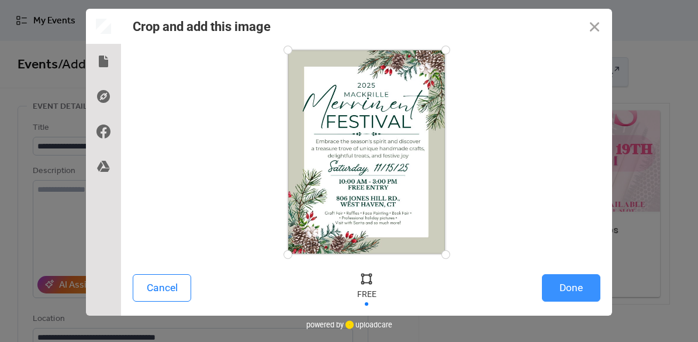
click at [583, 293] on button "Done" at bounding box center [571, 287] width 58 height 27
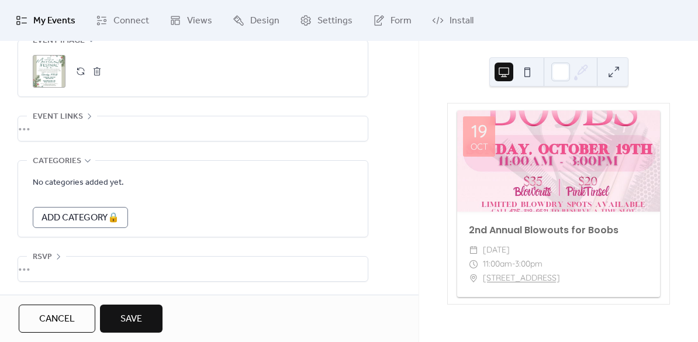
scroll to position [622, 0]
click at [127, 319] on span "Save" at bounding box center [131, 319] width 22 height 14
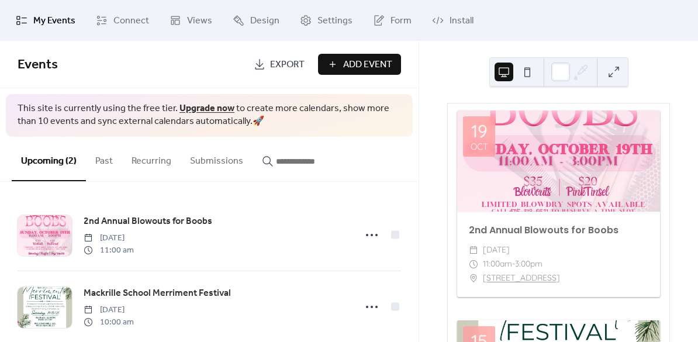
click at [335, 70] on button "Add Event" at bounding box center [359, 64] width 83 height 21
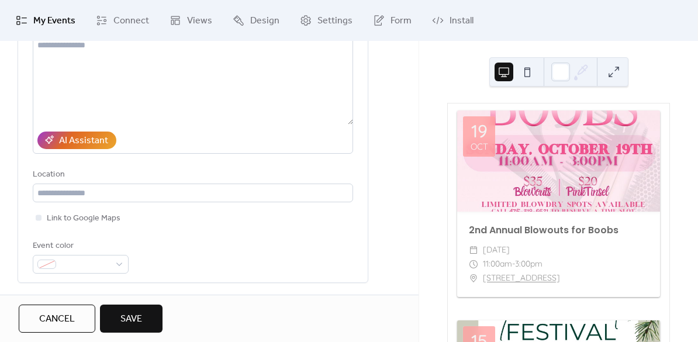
scroll to position [149, 0]
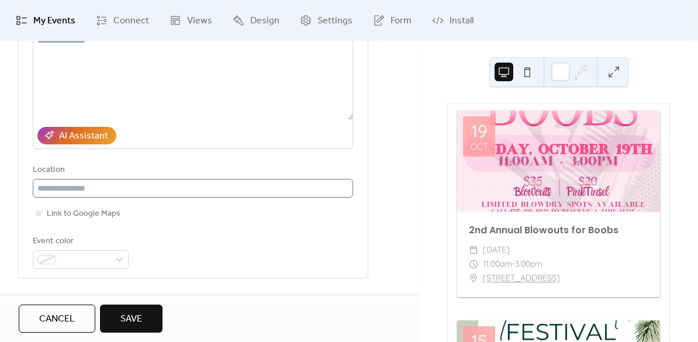
type input "**********"
click at [86, 194] on input "text" at bounding box center [193, 188] width 320 height 19
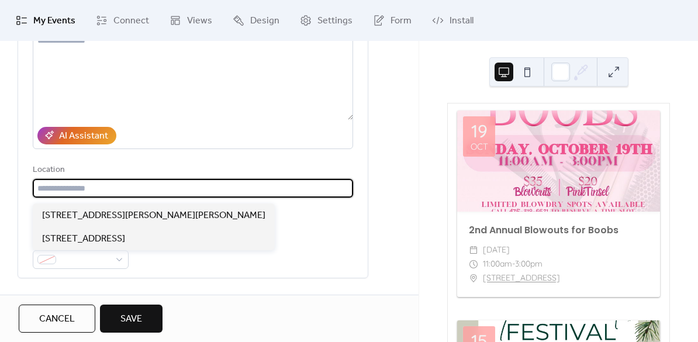
paste input "**********"
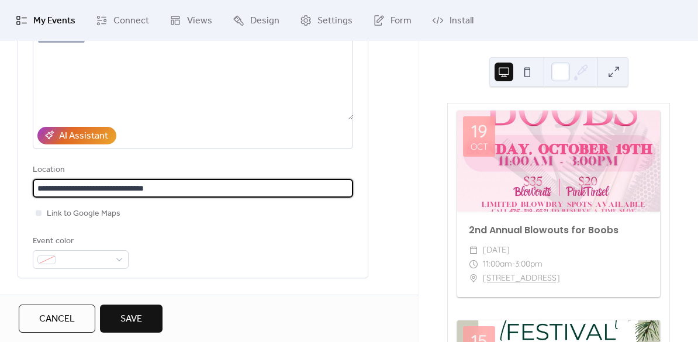
click at [96, 190] on input "**********" at bounding box center [193, 188] width 320 height 19
type input "**********"
click at [84, 215] on span "Link to Google Maps" at bounding box center [84, 214] width 74 height 14
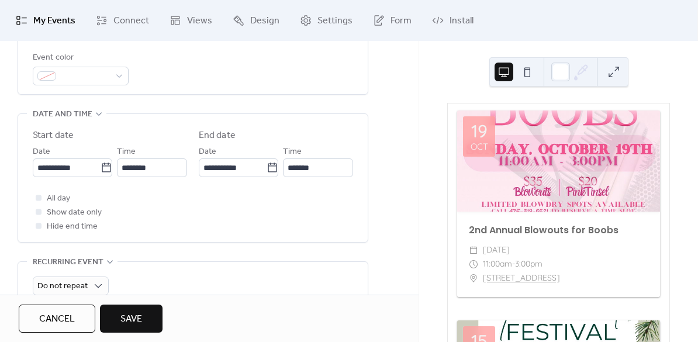
scroll to position [334, 0]
click at [105, 171] on icon at bounding box center [107, 166] width 12 height 12
click at [101, 171] on input "**********" at bounding box center [67, 166] width 68 height 19
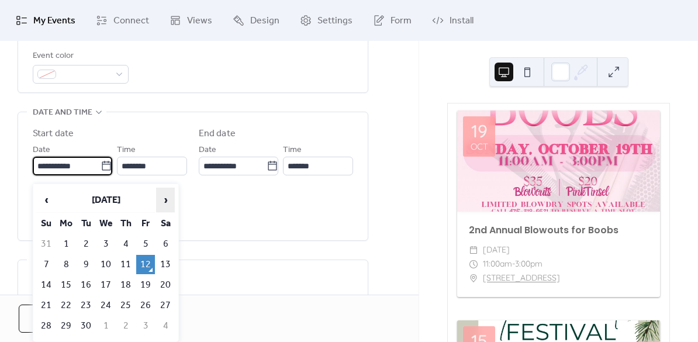
click at [167, 203] on span "›" at bounding box center [166, 199] width 18 height 23
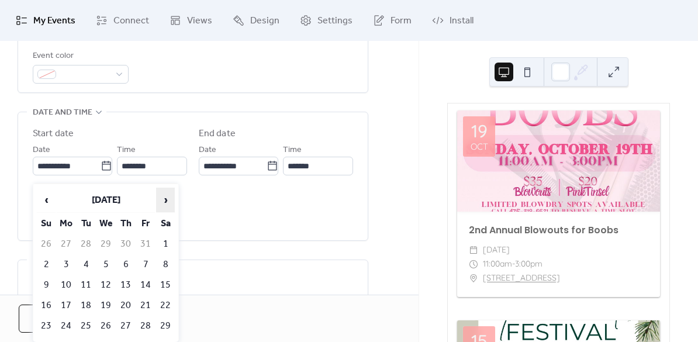
click at [167, 196] on span "›" at bounding box center [166, 199] width 18 height 23
click at [41, 264] on td "7" at bounding box center [46, 264] width 19 height 19
type input "**********"
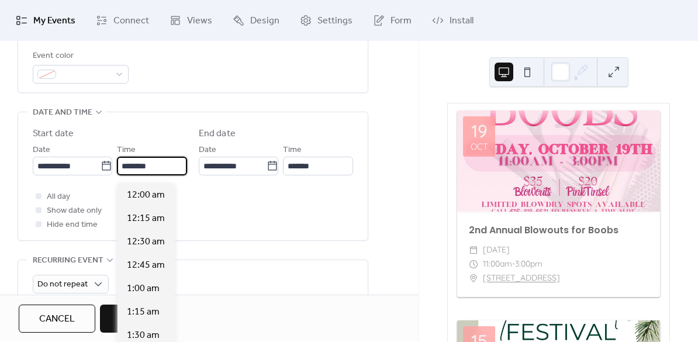
click at [139, 175] on input "********" at bounding box center [152, 166] width 70 height 19
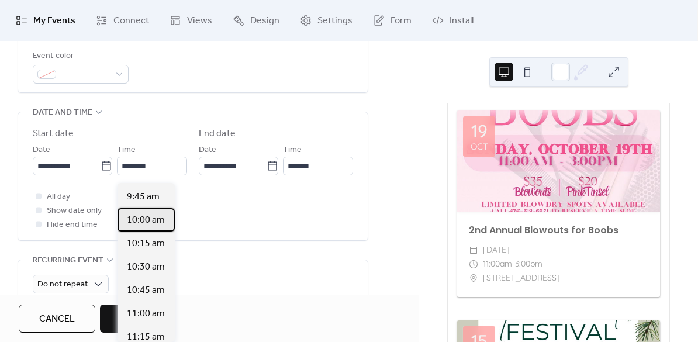
click at [137, 215] on span "10:00 am" at bounding box center [146, 220] width 38 height 14
type input "********"
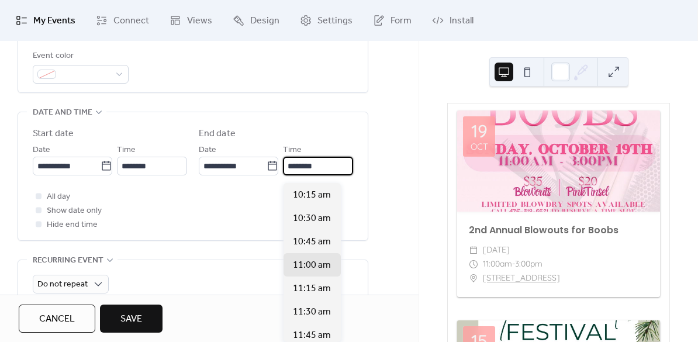
click at [316, 173] on input "********" at bounding box center [318, 166] width 70 height 19
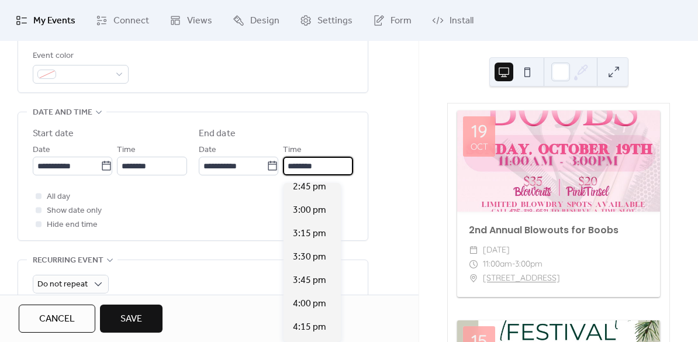
scroll to position [446, 0]
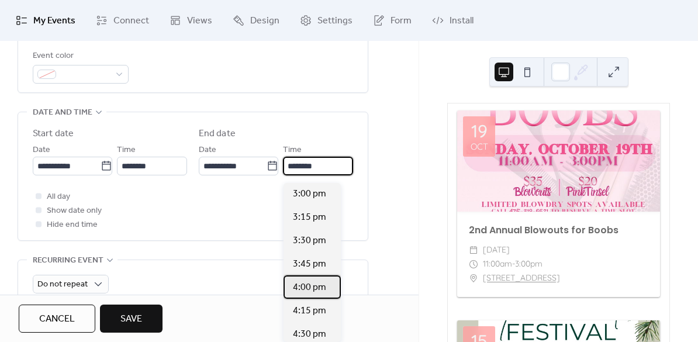
click at [313, 288] on span "4:00 pm" at bounding box center [309, 288] width 33 height 14
type input "*******"
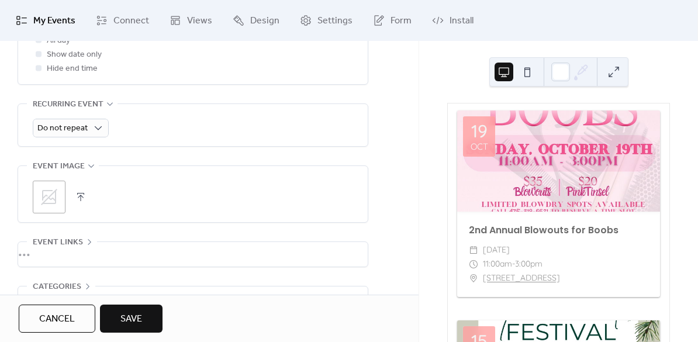
scroll to position [502, 0]
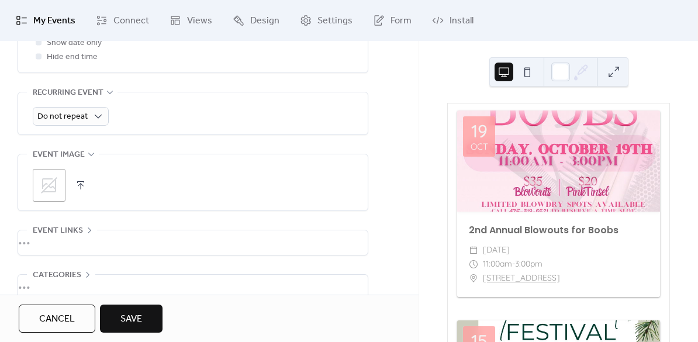
click at [80, 194] on button "button" at bounding box center [81, 185] width 16 height 16
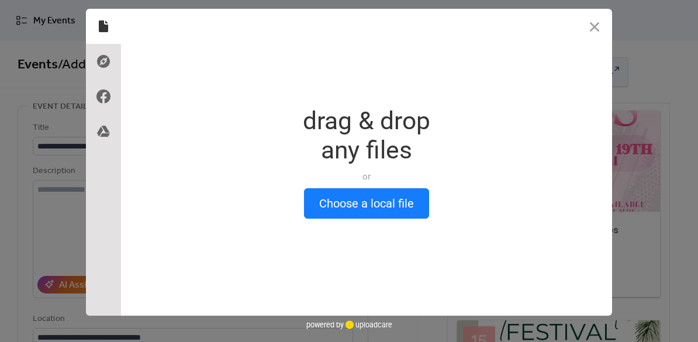
scroll to position [0, 0]
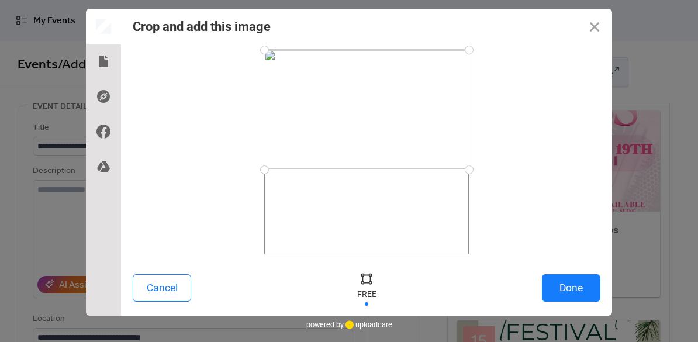
drag, startPoint x: 468, startPoint y: 254, endPoint x: 485, endPoint y: 170, distance: 86.0
click at [485, 170] on div at bounding box center [367, 152] width 468 height 205
click at [566, 291] on button "Done" at bounding box center [571, 287] width 58 height 27
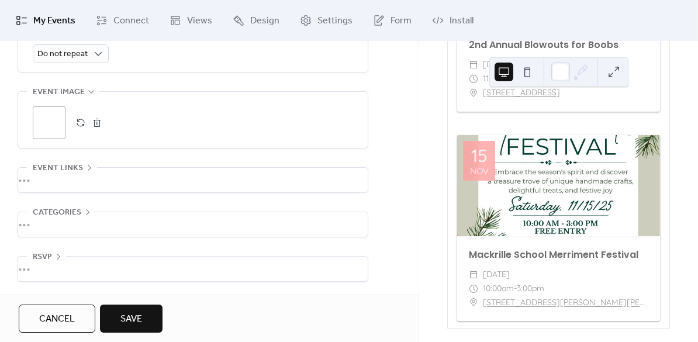
scroll to position [185, 0]
click at [132, 312] on span "Save" at bounding box center [131, 319] width 22 height 14
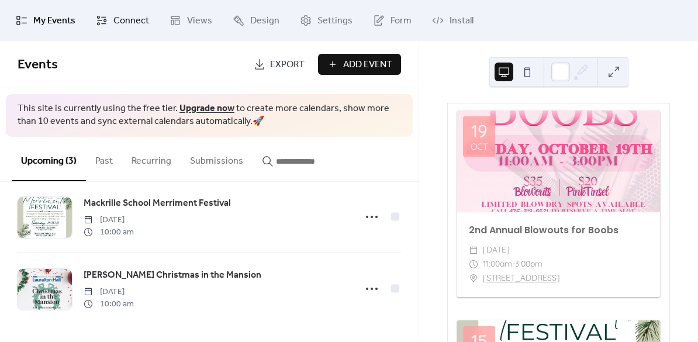
click at [123, 23] on span "Connect" at bounding box center [131, 21] width 36 height 14
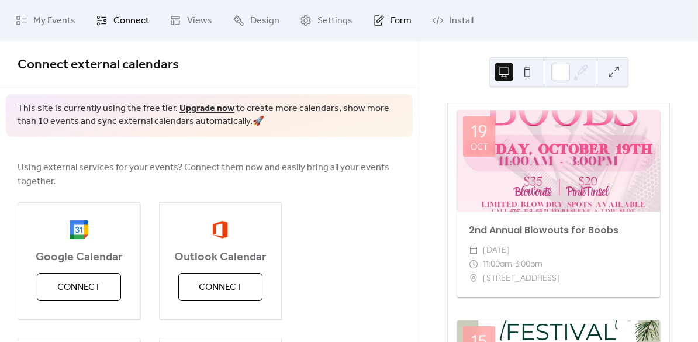
click at [380, 20] on icon at bounding box center [379, 21] width 12 height 12
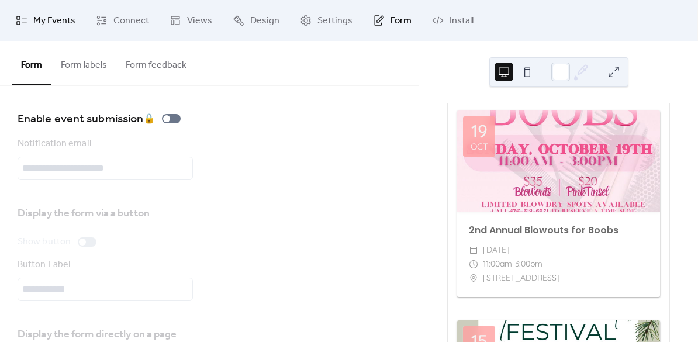
click at [67, 26] on span "My Events" at bounding box center [54, 21] width 42 height 14
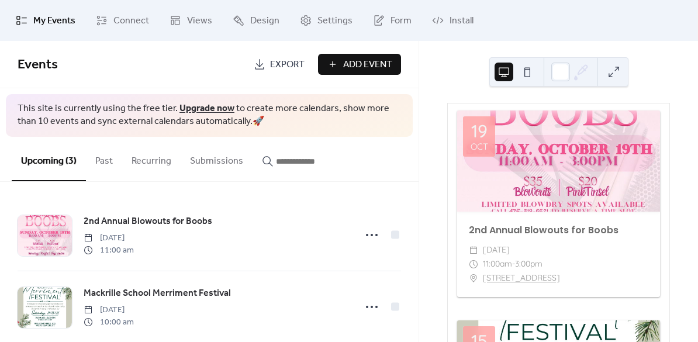
click at [92, 167] on button "Past" at bounding box center [104, 158] width 36 height 43
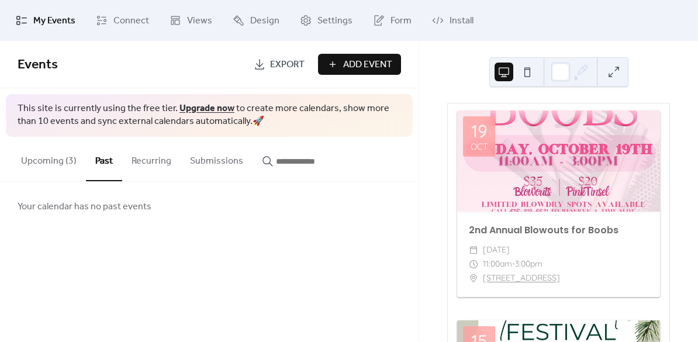
click at [160, 164] on button "Recurring" at bounding box center [151, 158] width 58 height 43
click at [205, 164] on button "Submissions" at bounding box center [217, 158] width 72 height 43
click at [54, 163] on button "Upcoming (3)" at bounding box center [49, 158] width 74 height 43
